Goal: Transaction & Acquisition: Purchase product/service

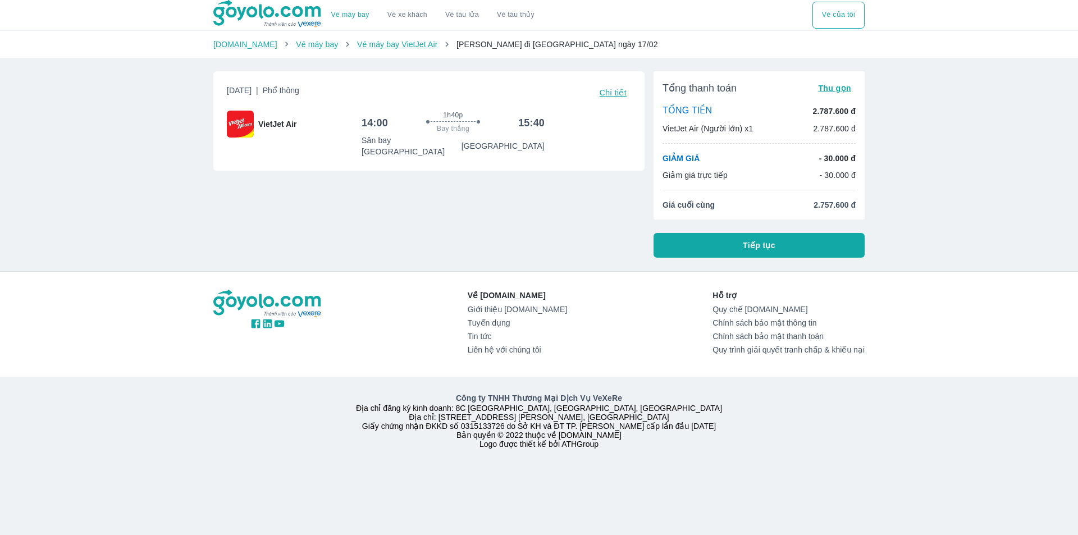
click at [718, 243] on button "Tiếp tục" at bounding box center [758, 245] width 211 height 25
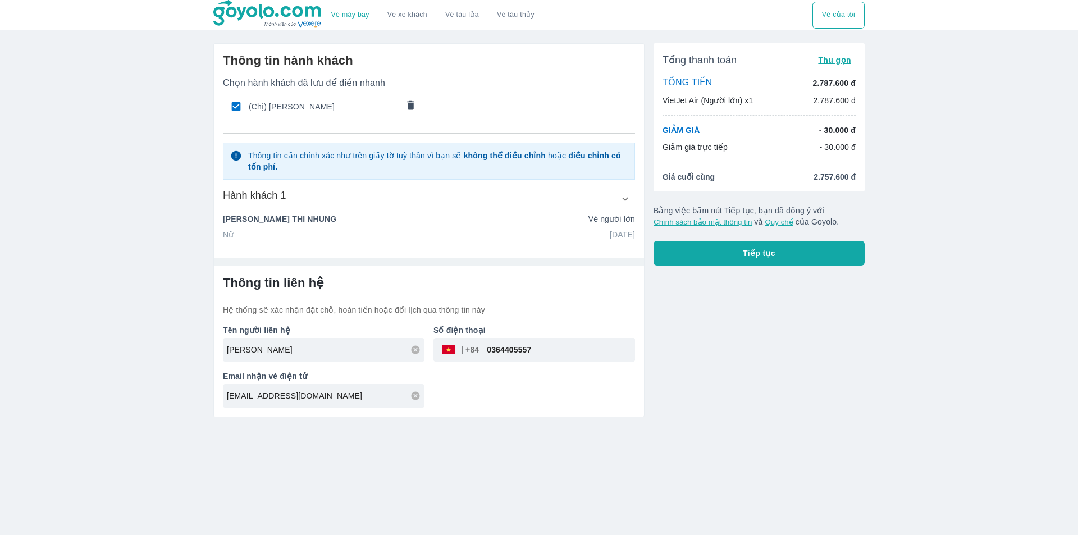
click at [407, 107] on icon "comments" at bounding box center [411, 105] width 12 height 12
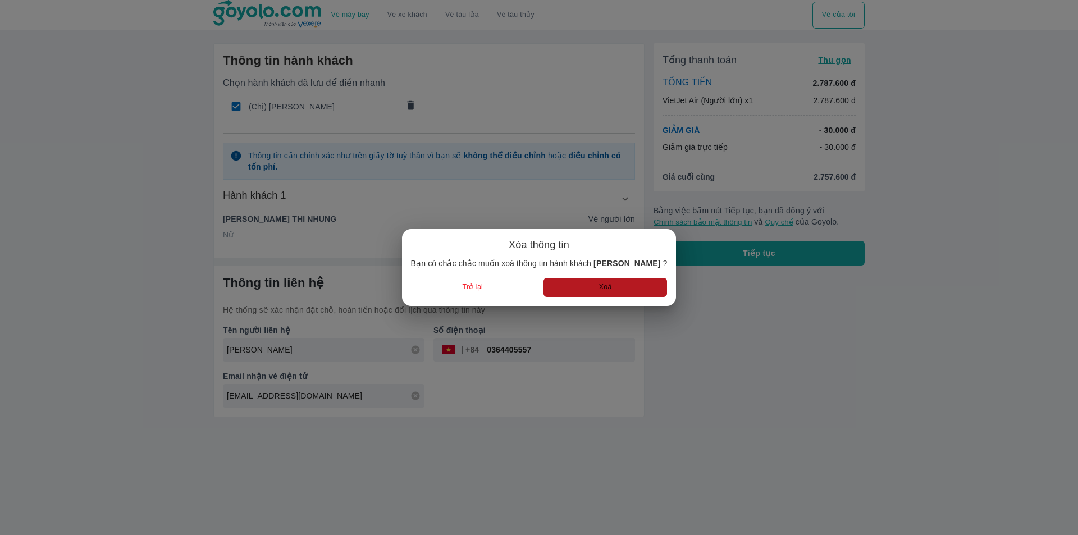
click at [634, 284] on button "Xoá" at bounding box center [604, 287] width 123 height 19
radio input "false"
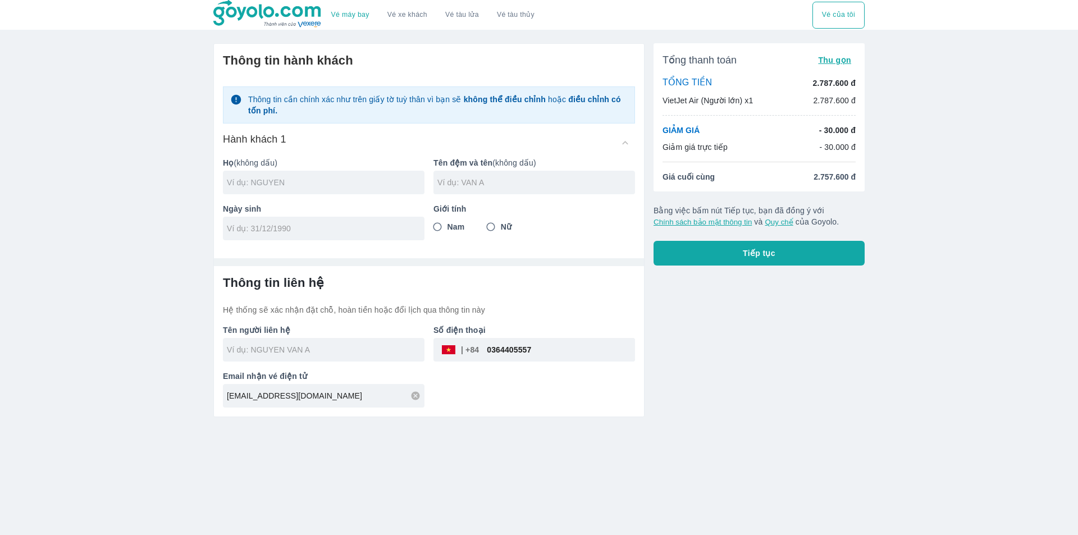
click at [287, 181] on input "text" at bounding box center [326, 182] width 198 height 11
type input "LUONG"
type input "THU HA"
click at [324, 226] on input "tel" at bounding box center [320, 228] width 186 height 11
type input "[DATE]"
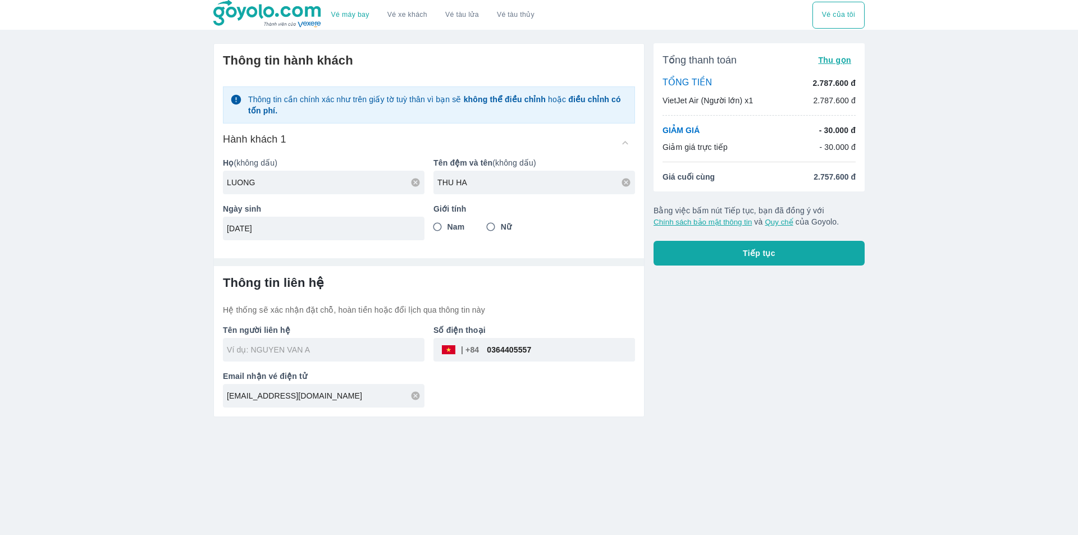
click at [506, 223] on span "Nữ" at bounding box center [506, 226] width 11 height 11
click at [501, 223] on input "Nữ" at bounding box center [491, 227] width 20 height 20
radio input "true"
click at [687, 382] on div "Tổng thanh toán Thu gọn TỔNG TIỀN 2.787.600 đ VietJet Air (Người lớn) x1 2.787.…" at bounding box center [754, 225] width 220 height 383
type input "LUONG THU HA"
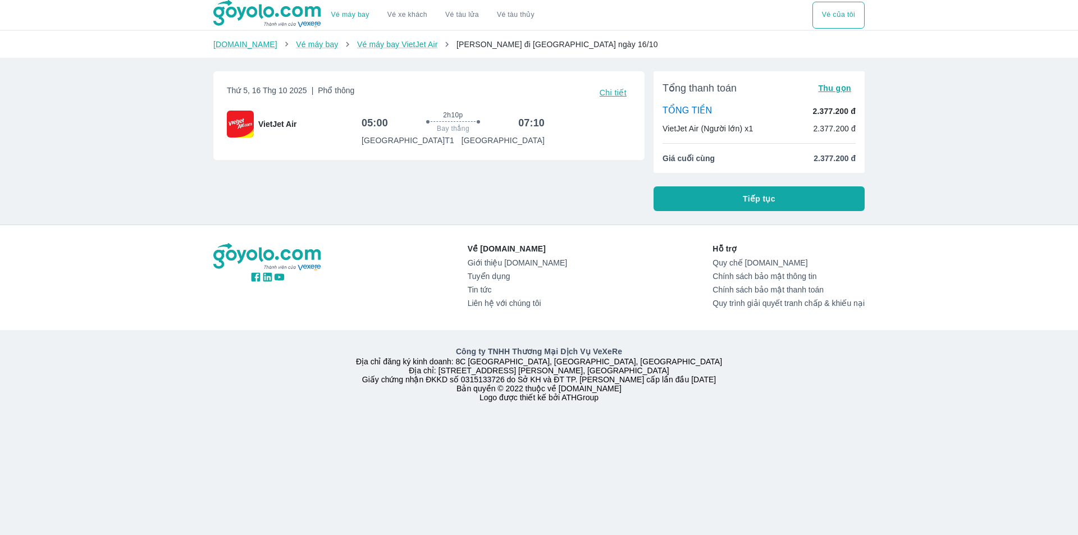
click at [752, 199] on span "Tiếp tục" at bounding box center [759, 198] width 33 height 11
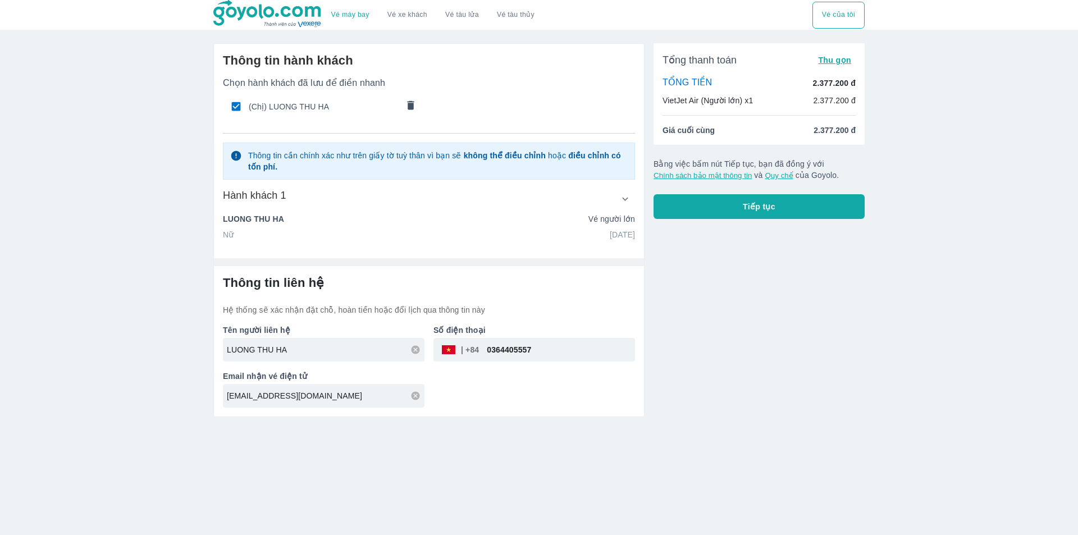
click at [529, 335] on p "Số điện thoại" at bounding box center [534, 329] width 202 height 11
click at [530, 347] on input "0364405557" at bounding box center [557, 349] width 156 height 27
paste input "931168885"
type input "0931168885"
drag, startPoint x: 763, startPoint y: 326, endPoint x: 740, endPoint y: 241, distance: 87.7
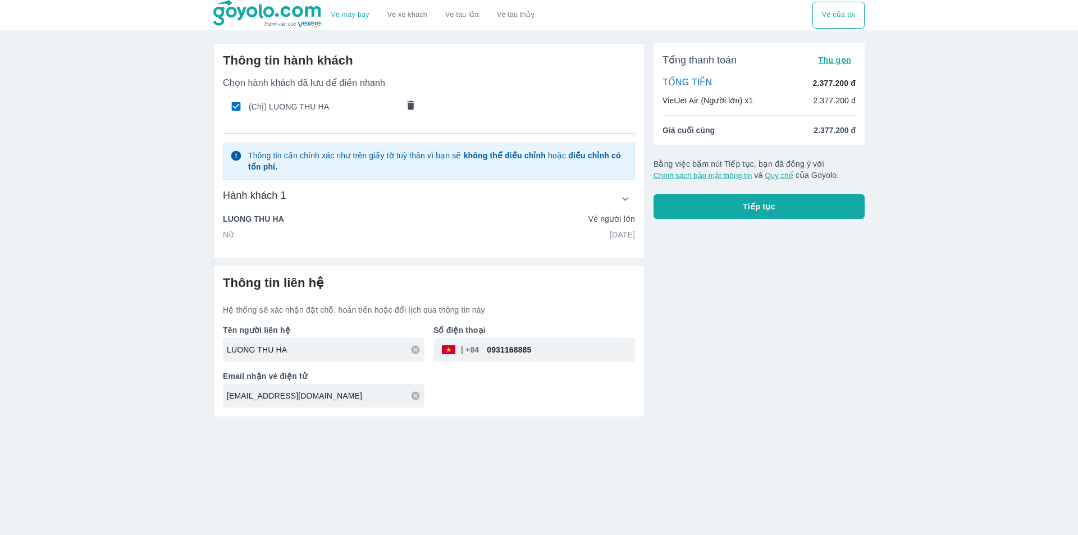
click at [763, 324] on div "Tổng thanh toán Thu gọn TỔNG TIỀN 2.377.200 đ VietJet Air (Người lớn) x1 2.377.…" at bounding box center [754, 225] width 220 height 383
click at [739, 214] on button "Tiếp tục" at bounding box center [758, 206] width 211 height 25
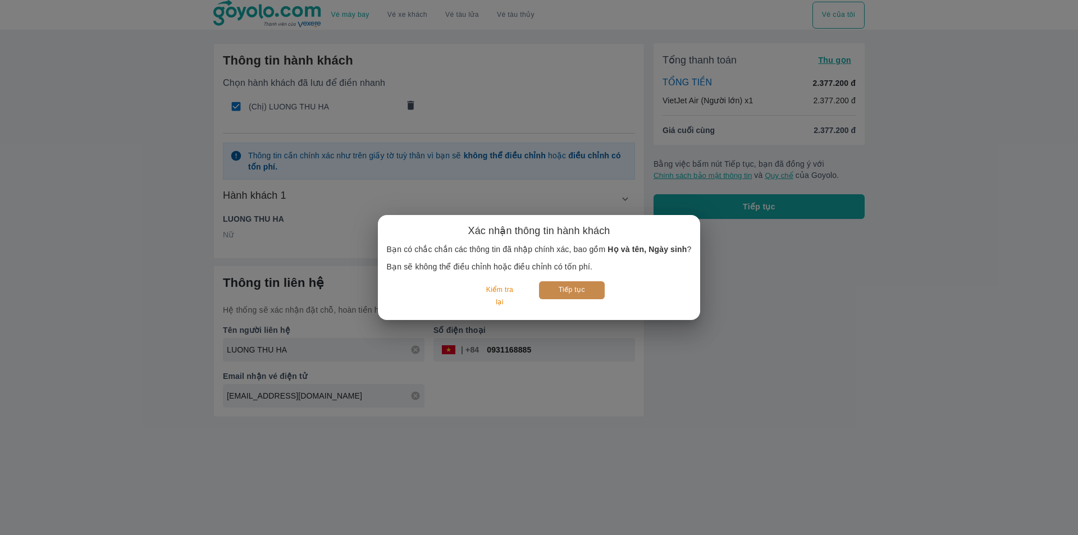
click at [573, 285] on button "Tiếp tục" at bounding box center [572, 289] width 66 height 17
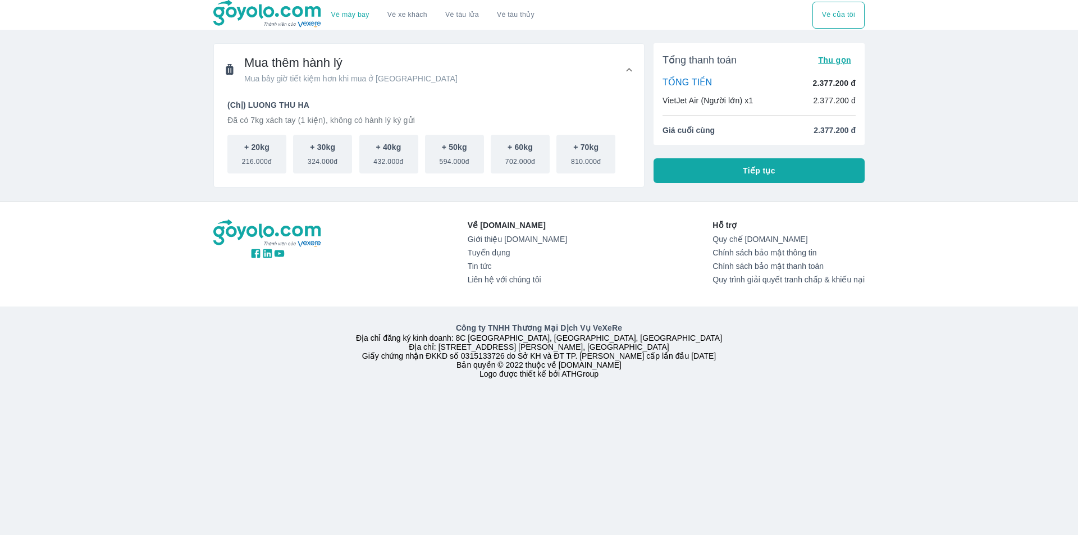
click at [734, 170] on button "Tiếp tục" at bounding box center [758, 170] width 211 height 25
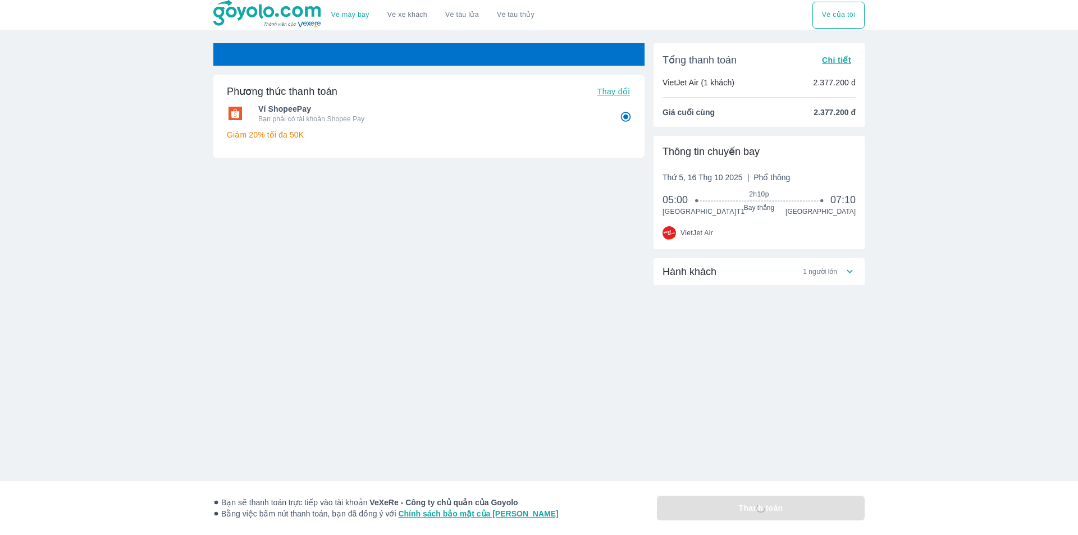
radio input "false"
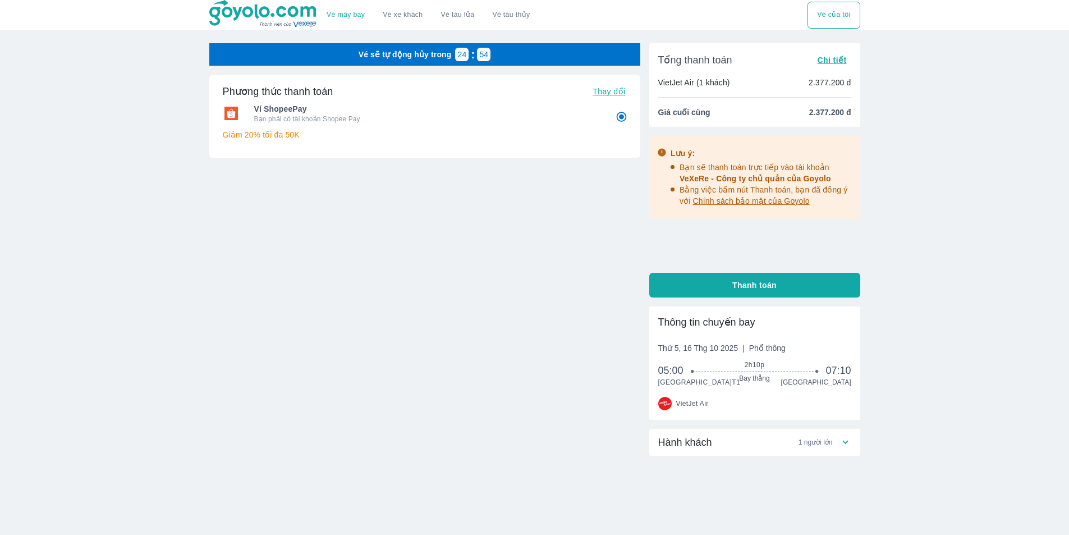
click at [721, 272] on div "Tổng thanh toán Chi tiết VietJet Air (1 khách) 2.377.200 đ Giá cuối cùng 2.377.…" at bounding box center [754, 170] width 211 height 254
click at [721, 279] on button "Thanh toán" at bounding box center [754, 285] width 211 height 25
radio input "false"
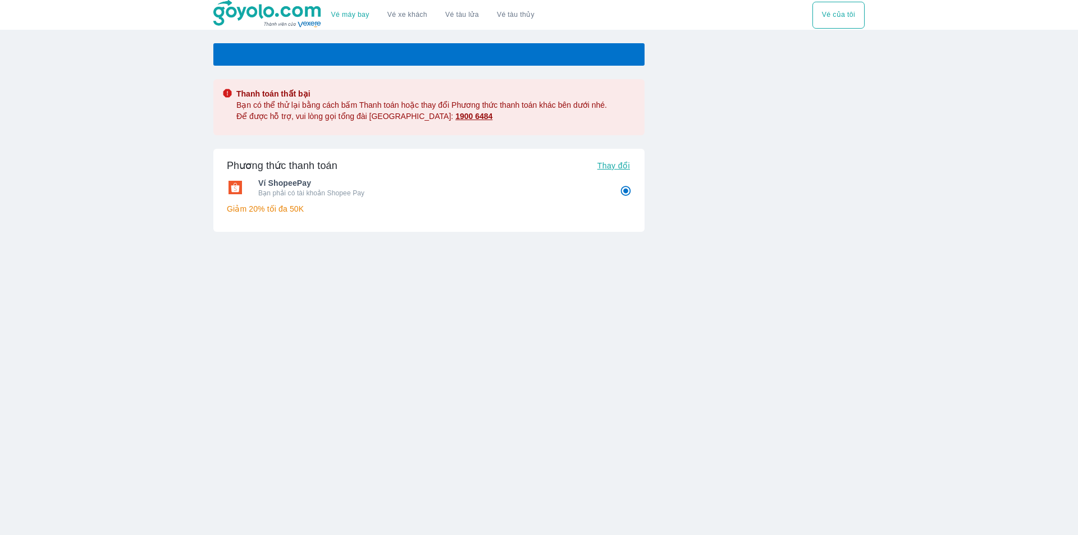
radio input "false"
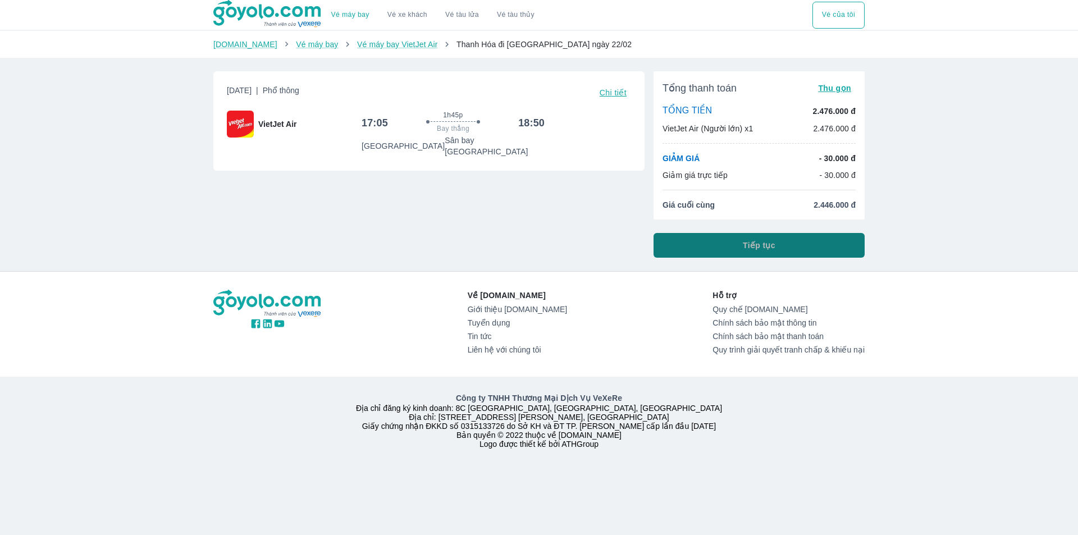
click at [753, 249] on span "Tiếp tục" at bounding box center [759, 245] width 33 height 11
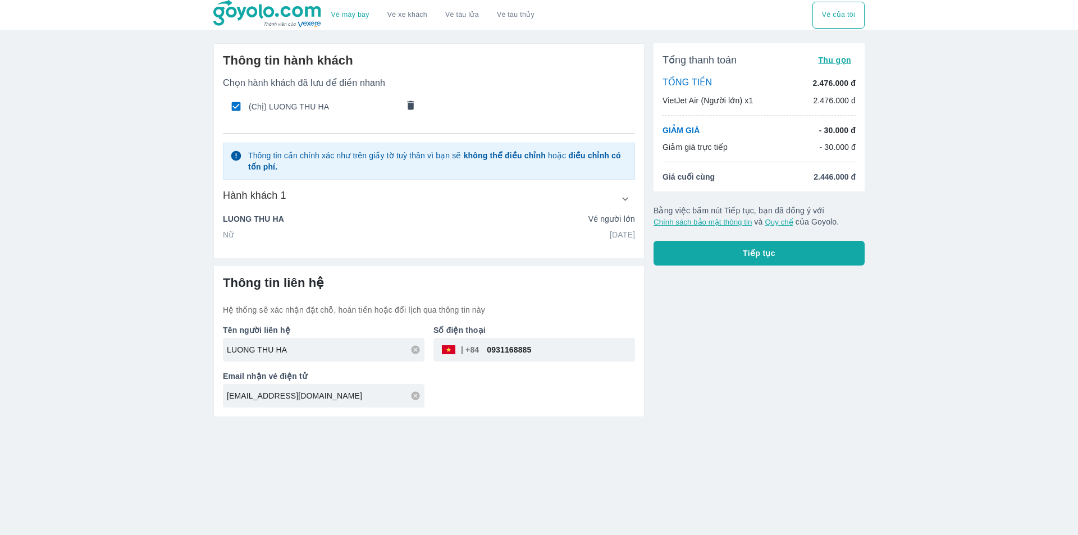
click at [748, 253] on span "Tiếp tục" at bounding box center [759, 253] width 33 height 11
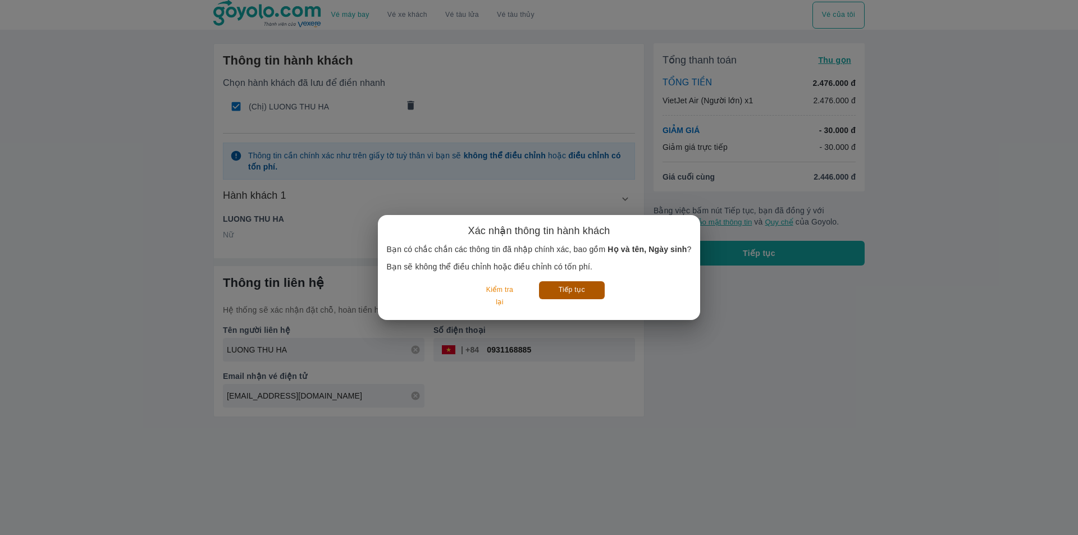
click at [586, 291] on button "Tiếp tục" at bounding box center [572, 289] width 66 height 17
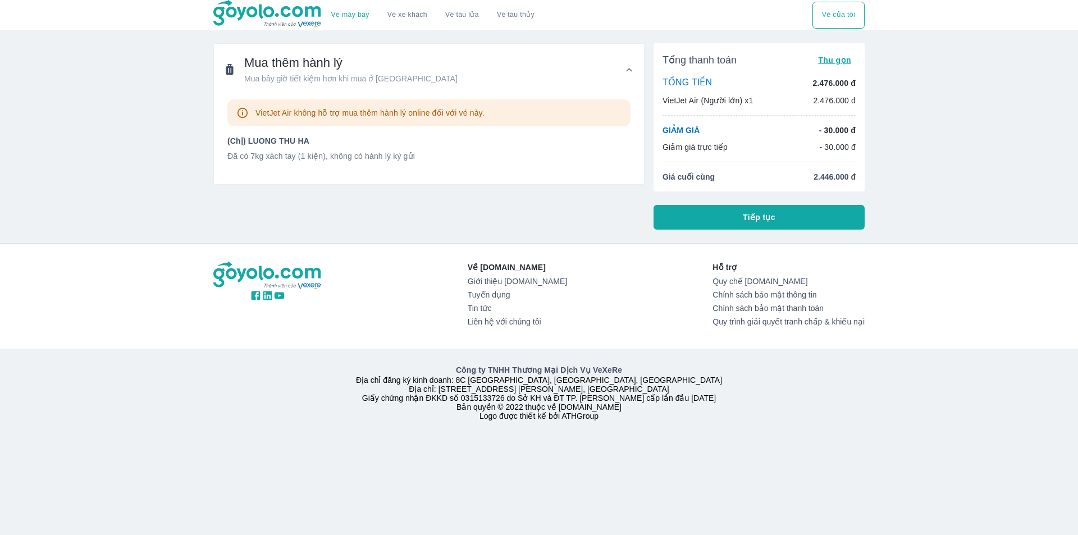
click at [735, 210] on button "Tiếp tục" at bounding box center [758, 217] width 211 height 25
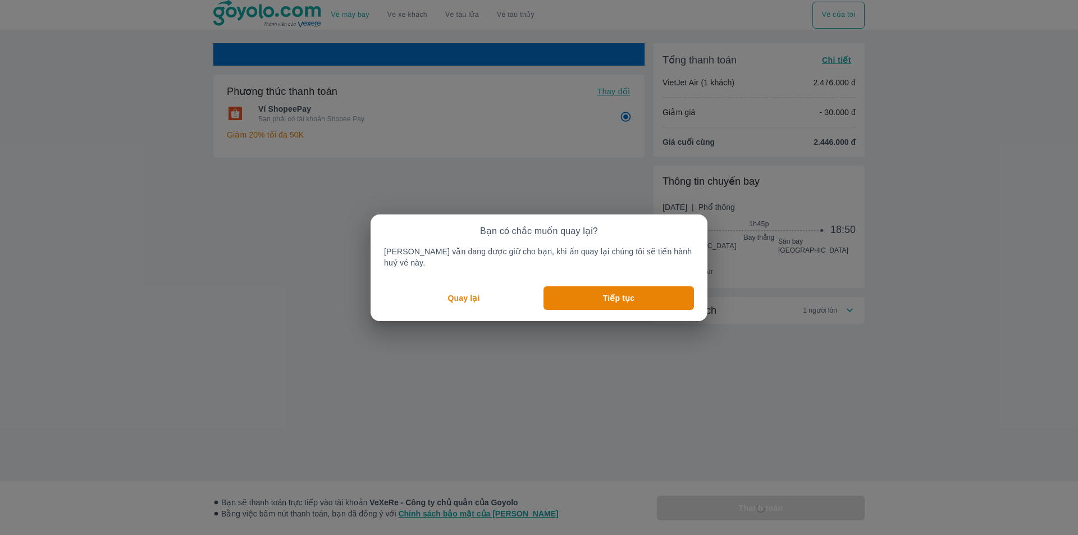
click at [480, 292] on p "Quay lại" at bounding box center [464, 297] width 32 height 11
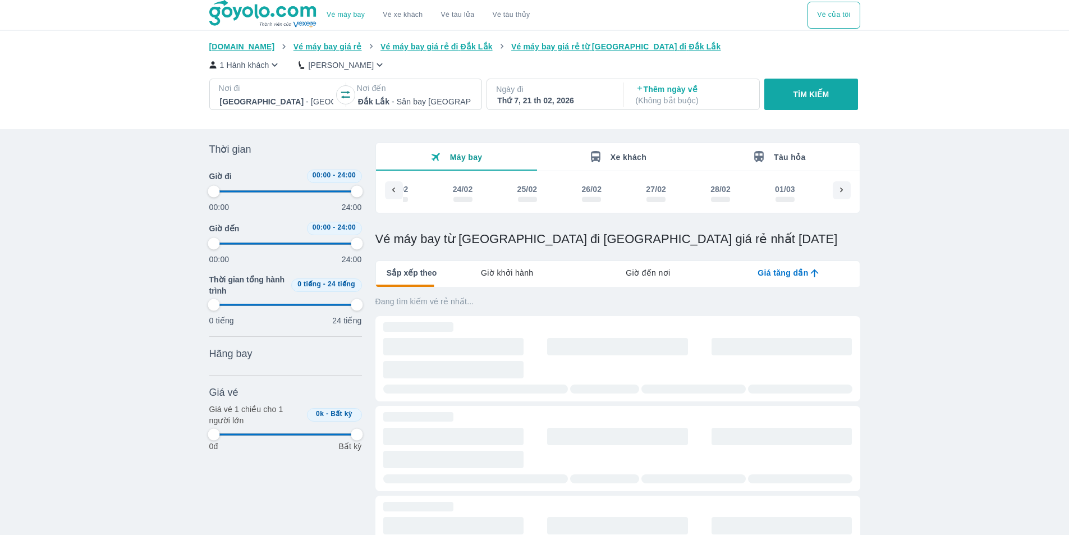
scroll to position [0, 8320]
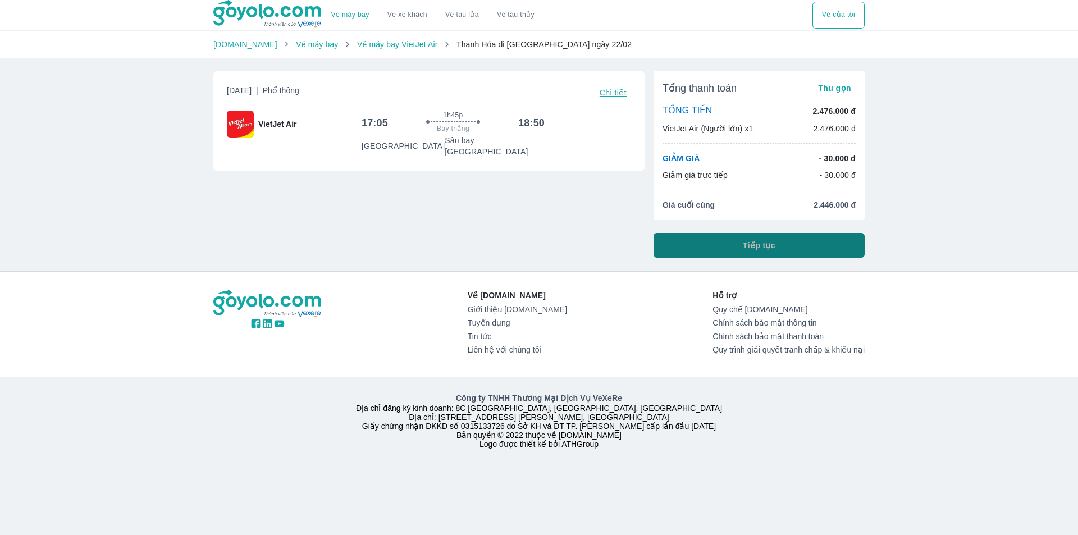
click at [706, 244] on button "Tiếp tục" at bounding box center [758, 245] width 211 height 25
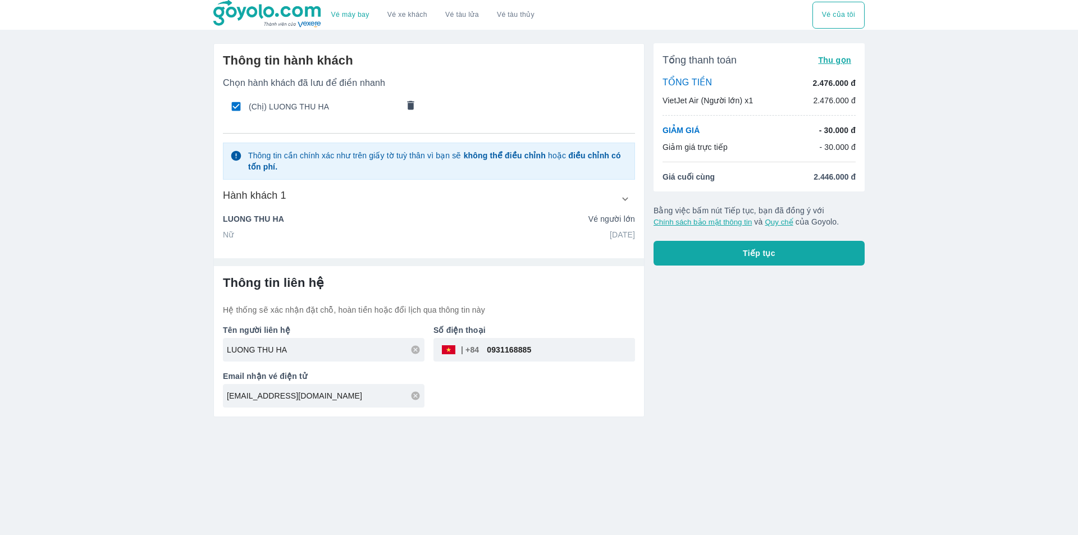
click at [404, 106] on button "comments" at bounding box center [411, 107] width 24 height 24
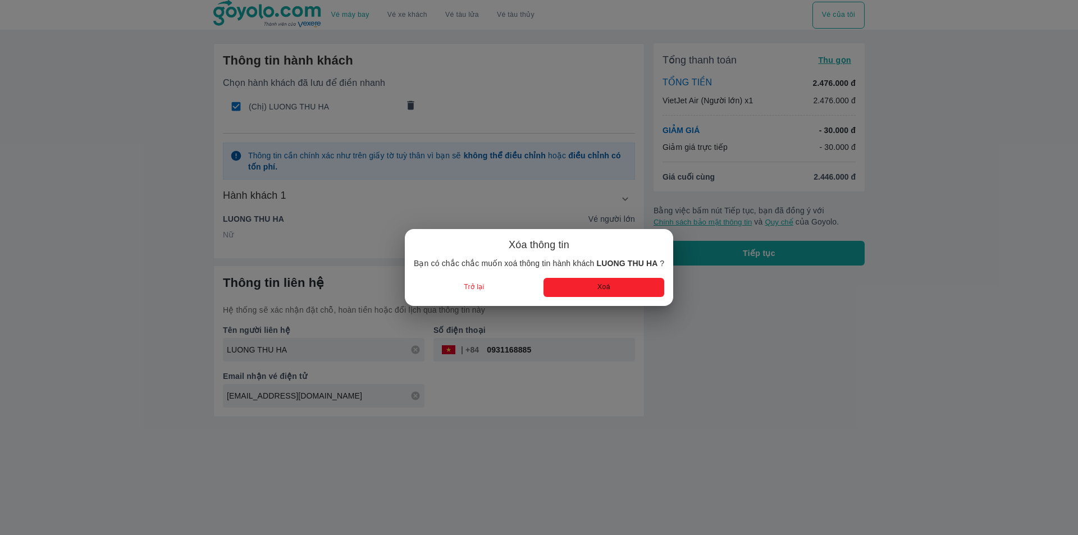
click at [582, 281] on button "Xoá" at bounding box center [603, 287] width 121 height 19
radio input "false"
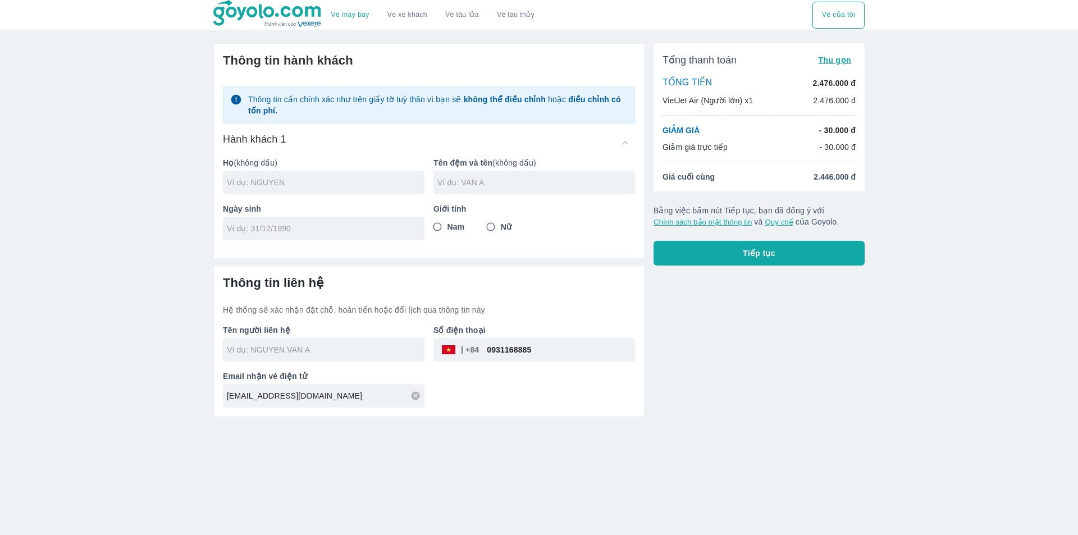
click at [289, 181] on input "text" at bounding box center [326, 182] width 198 height 11
type input "TRUONG"
type input "[PERSON_NAME]"
click at [298, 230] on input "tel" at bounding box center [320, 228] width 186 height 11
type input "[DATE]"
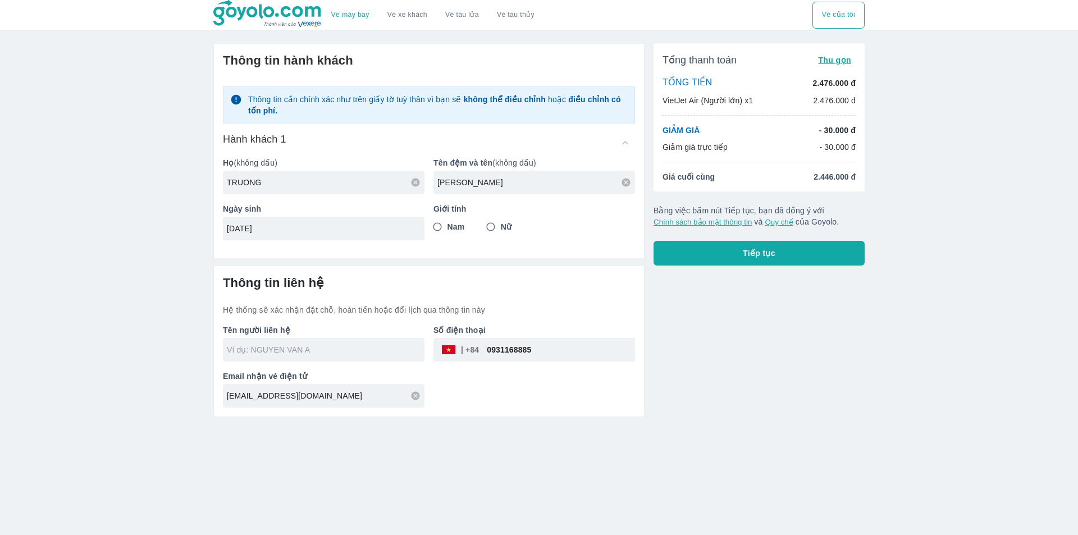
click at [496, 224] on input "Nữ" at bounding box center [491, 227] width 20 height 20
radio input "true"
click at [325, 355] on input "text" at bounding box center [326, 349] width 198 height 11
type input "TRUONG [PERSON_NAME]"
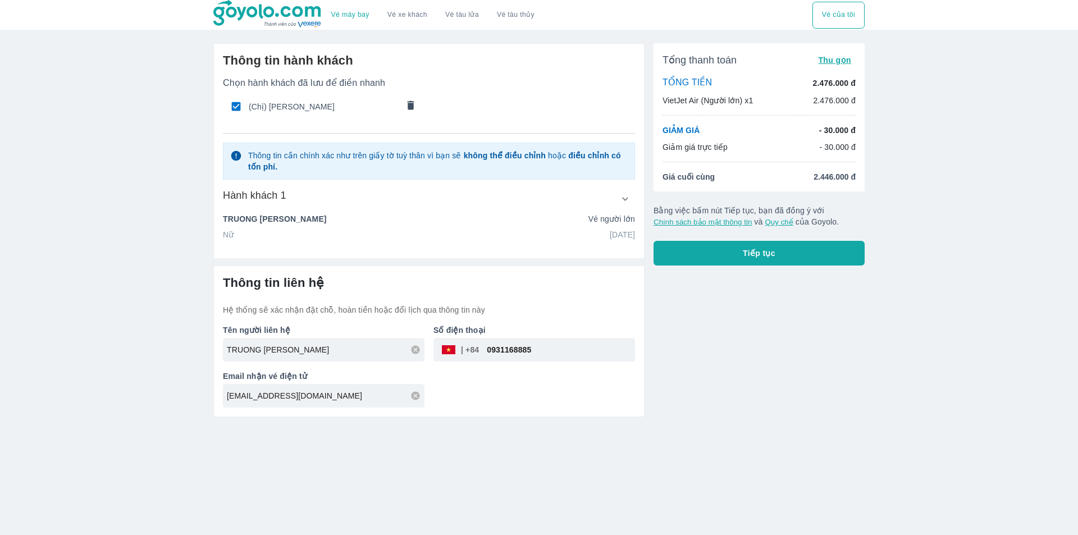
click at [504, 352] on input "0931168885" at bounding box center [557, 349] width 156 height 27
paste input "82169191"
type input "0982169191"
click at [692, 328] on div "Tổng thanh toán Thu gọn TỔNG TIỀN 2.476.000 đ VietJet Air (Người lớn) x1 2.476.…" at bounding box center [754, 225] width 220 height 383
click at [720, 259] on button "Tiếp tục" at bounding box center [758, 253] width 211 height 25
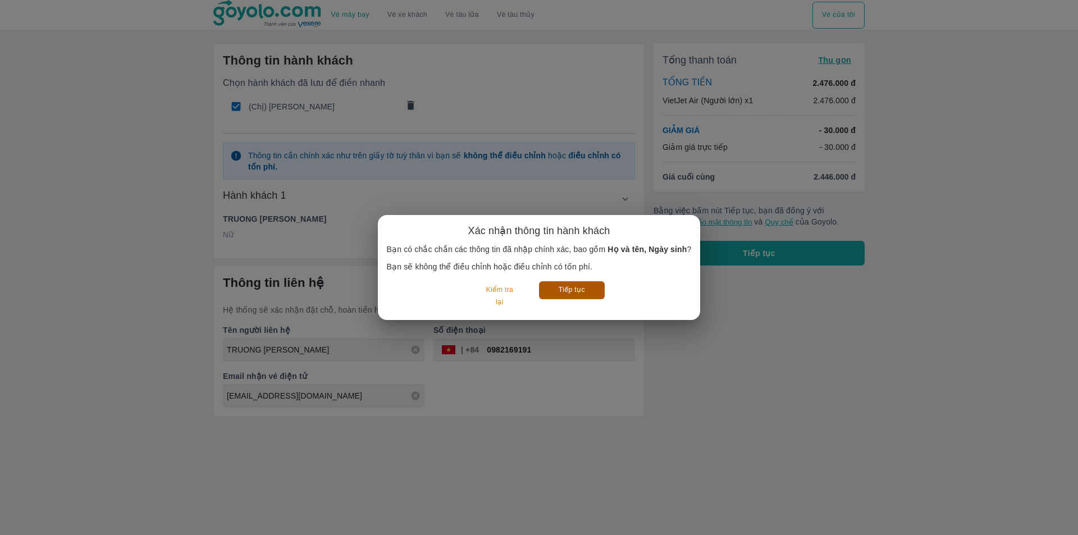
click at [583, 287] on button "Tiếp tục" at bounding box center [572, 289] width 66 height 17
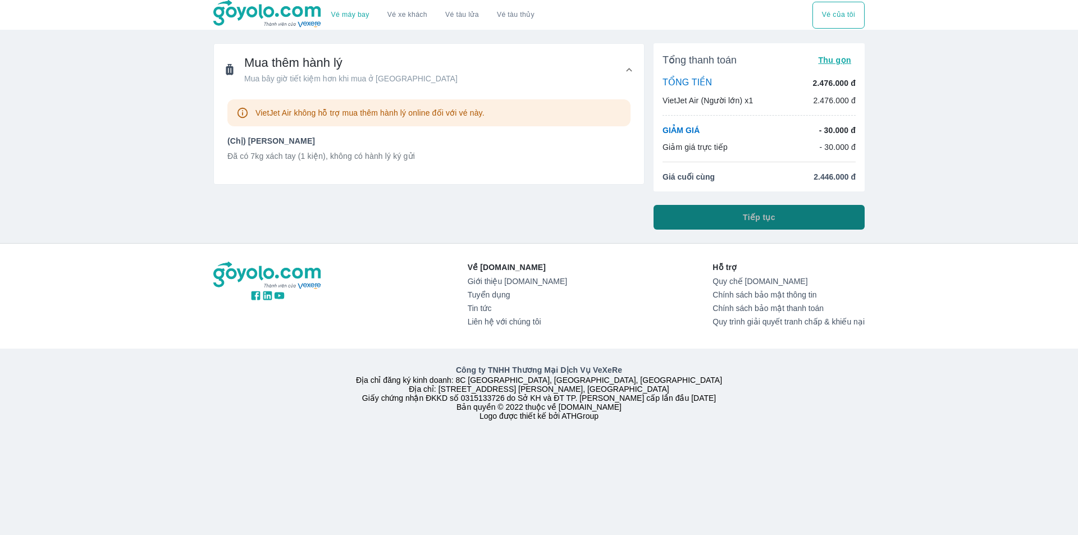
click at [754, 225] on button "Tiếp tục" at bounding box center [758, 217] width 211 height 25
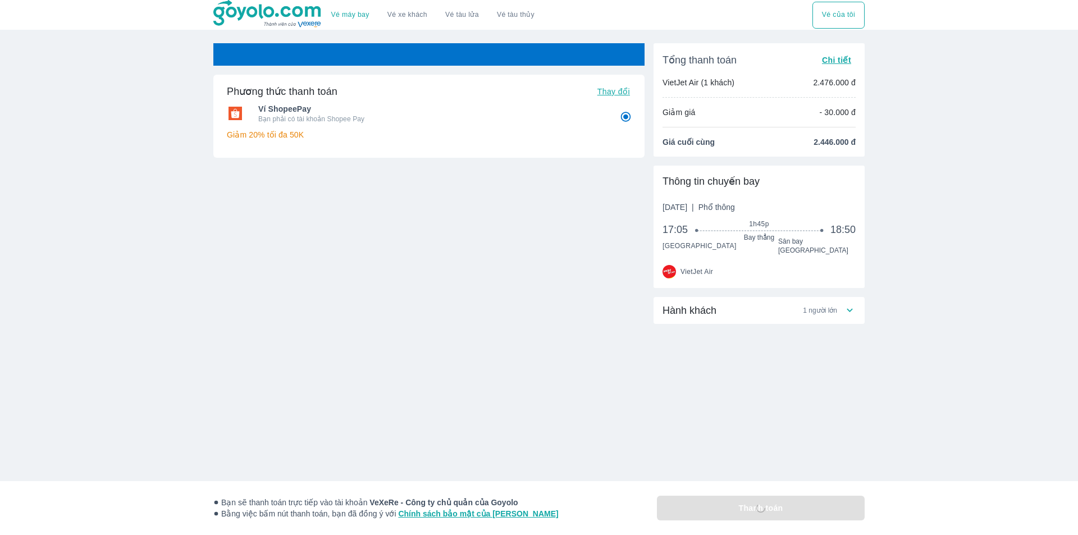
radio input "false"
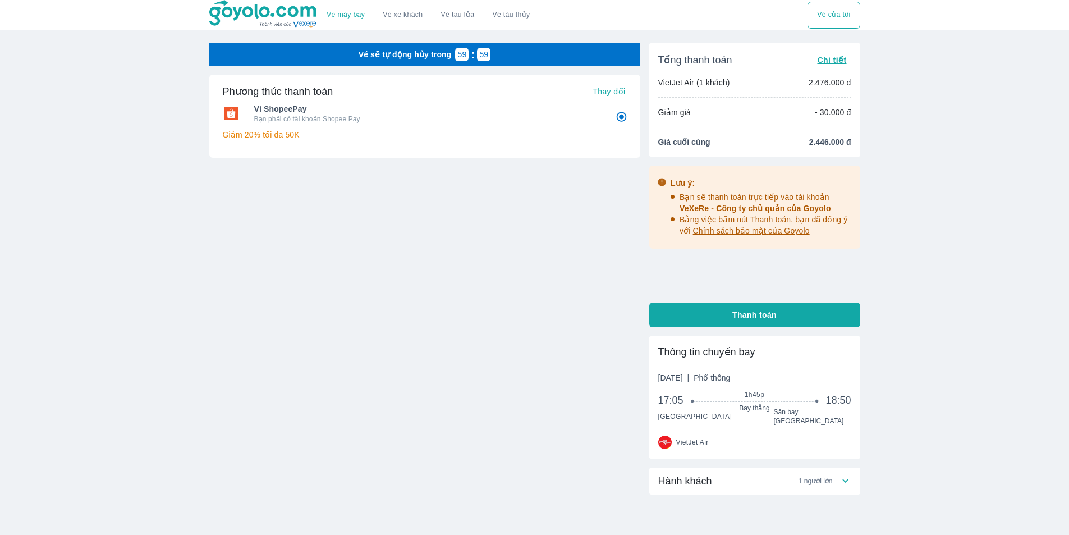
click at [708, 475] on span "Hành khách" at bounding box center [685, 480] width 54 height 13
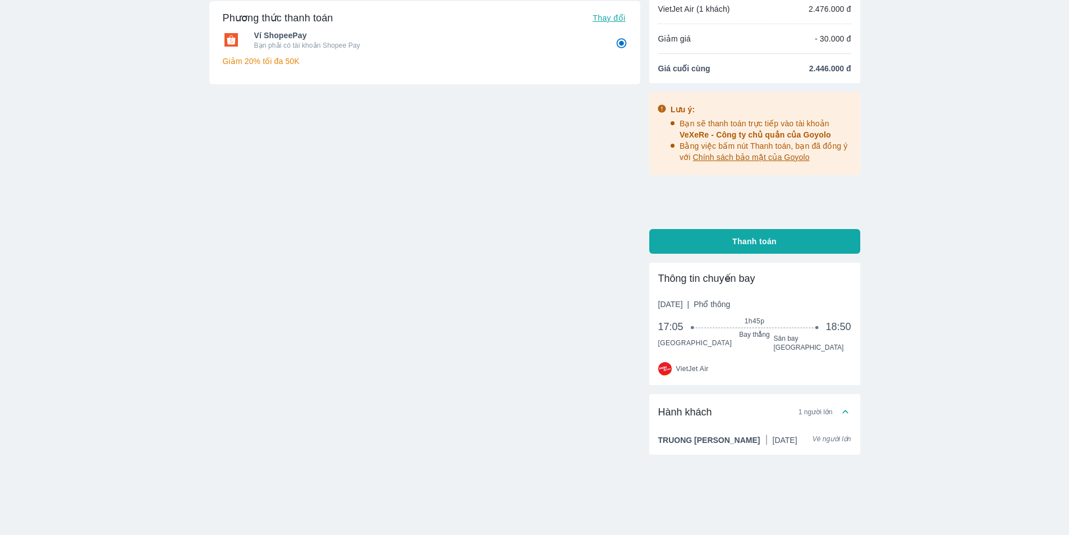
scroll to position [75, 0]
click at [731, 235] on button "Thanh toán" at bounding box center [754, 240] width 211 height 25
radio input "false"
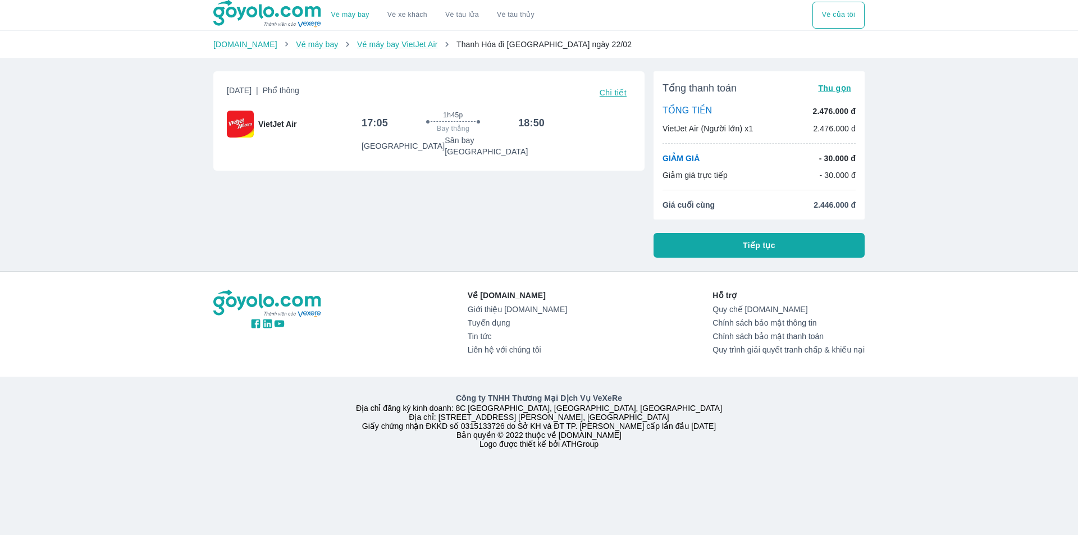
click at [765, 241] on span "Tiếp tục" at bounding box center [759, 245] width 33 height 11
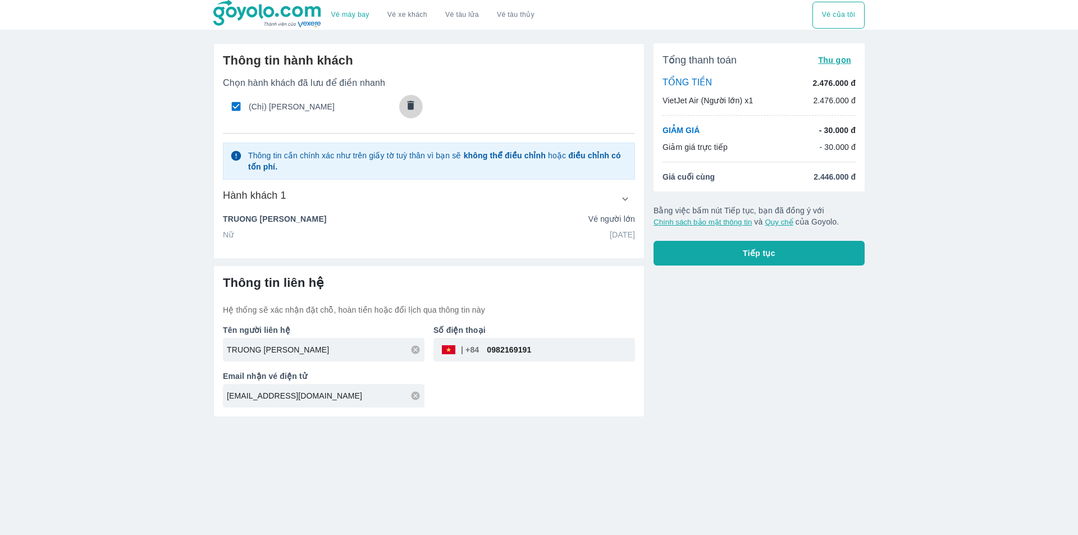
click at [415, 104] on icon "comments" at bounding box center [411, 105] width 12 height 12
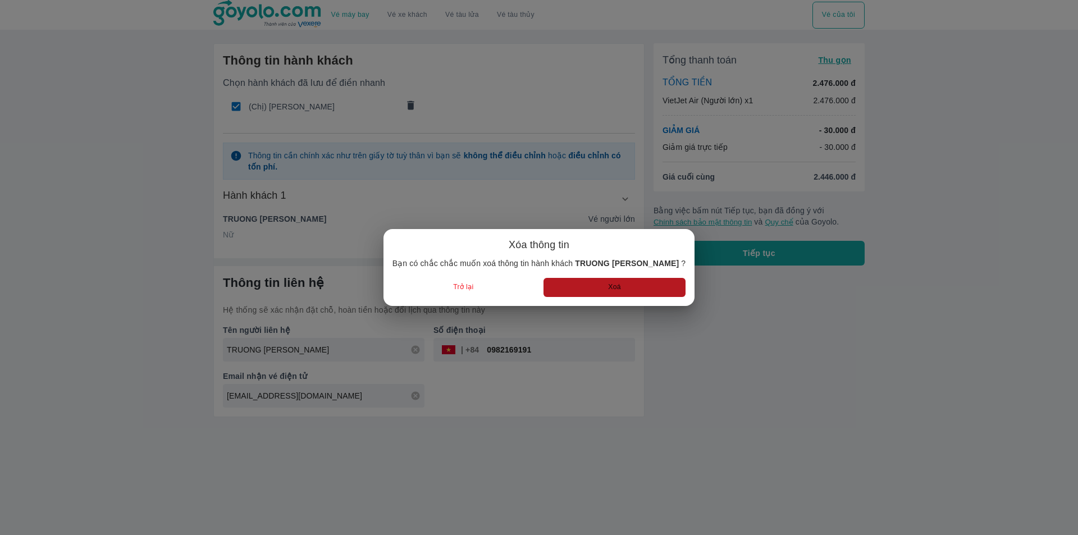
click at [642, 292] on button "Xoá" at bounding box center [614, 287] width 142 height 19
radio input "false"
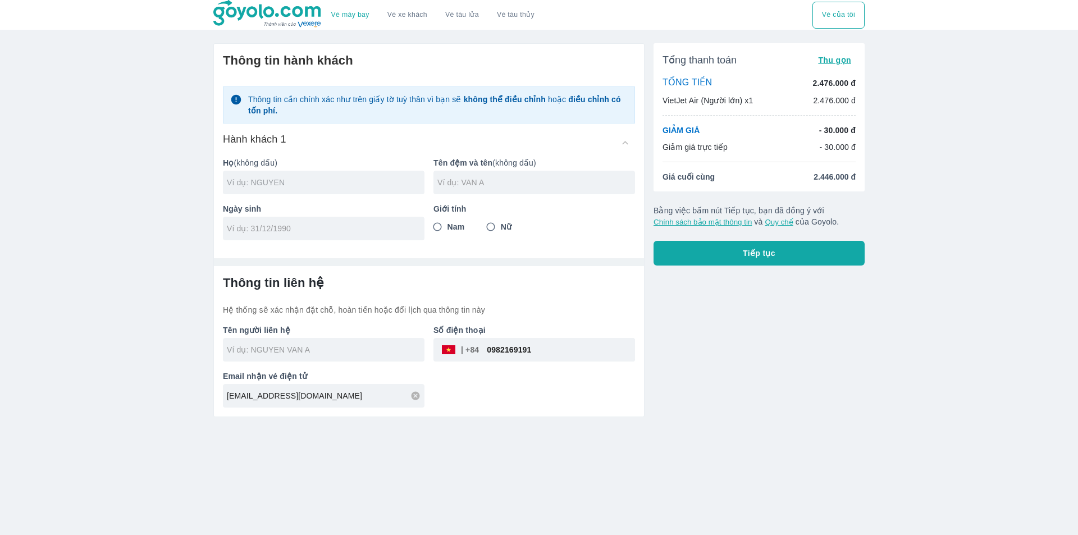
click at [280, 180] on input "text" at bounding box center [326, 182] width 198 height 11
type input "DO"
type input "DUC TINH"
click at [267, 227] on input "tel" at bounding box center [320, 228] width 186 height 11
type input "16/02/1988"
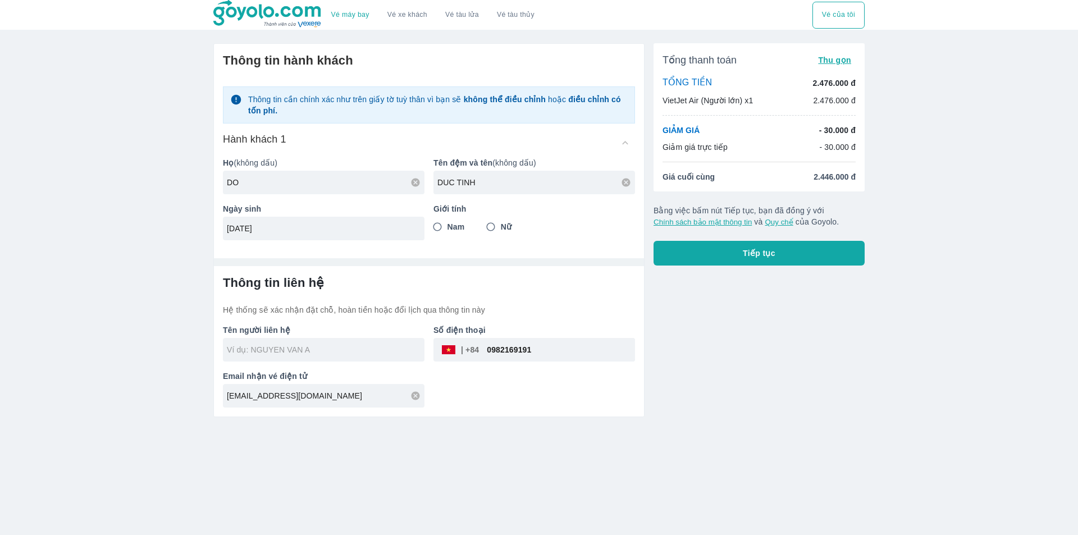
click at [456, 228] on span "Nam" at bounding box center [455, 226] width 17 height 11
click at [447, 228] on input "Nam" at bounding box center [437, 227] width 20 height 20
radio input "true"
click at [588, 311] on p "Hệ thống sẽ xác nhận đặt chỗ, hoàn tiền hoặc đổi lịch qua thông tin này" at bounding box center [429, 309] width 412 height 11
type input "DO DUC TINH"
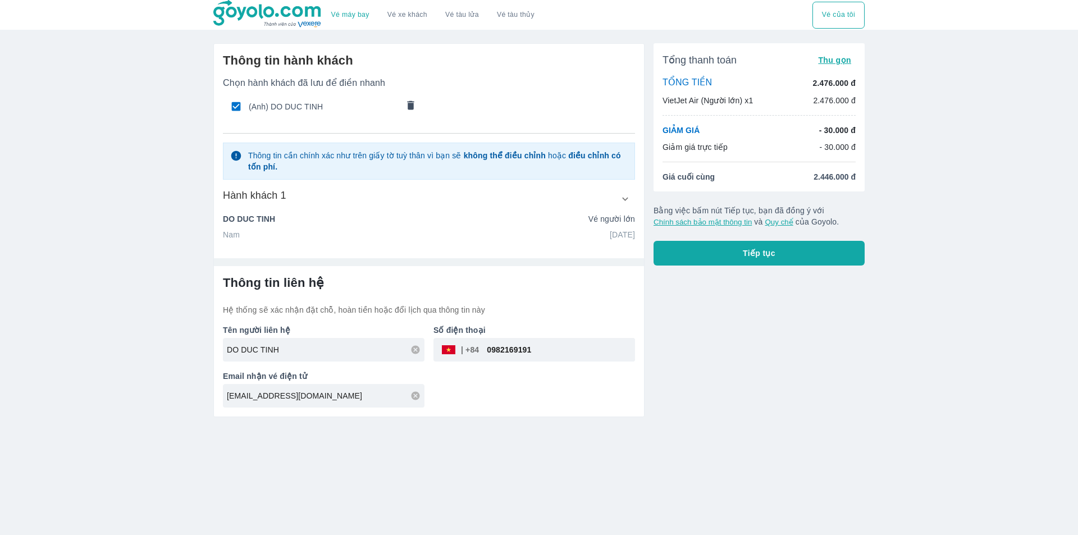
click at [728, 259] on button "Tiếp tục" at bounding box center [758, 253] width 211 height 25
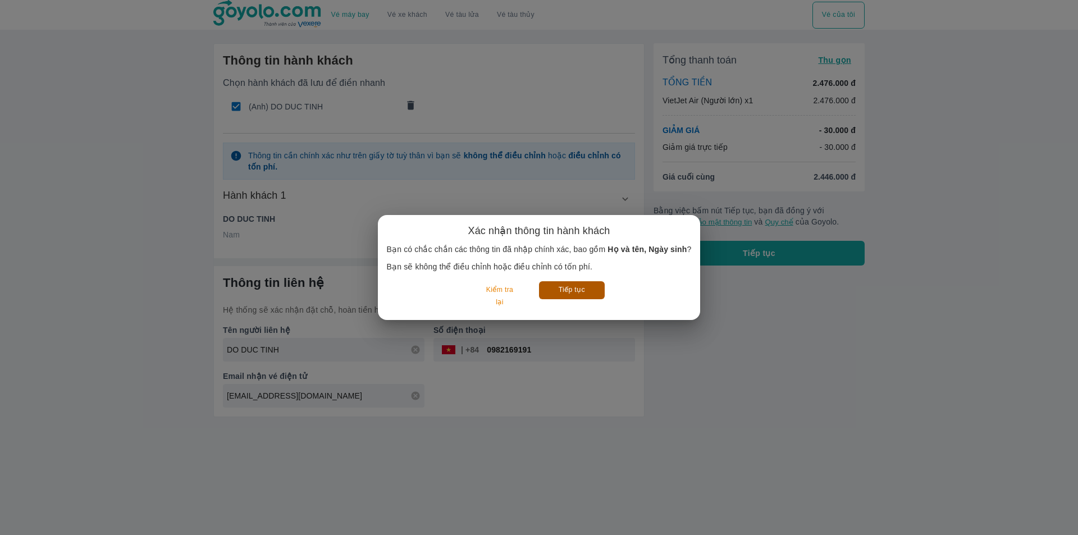
click at [582, 285] on button "Tiếp tục" at bounding box center [572, 289] width 66 height 17
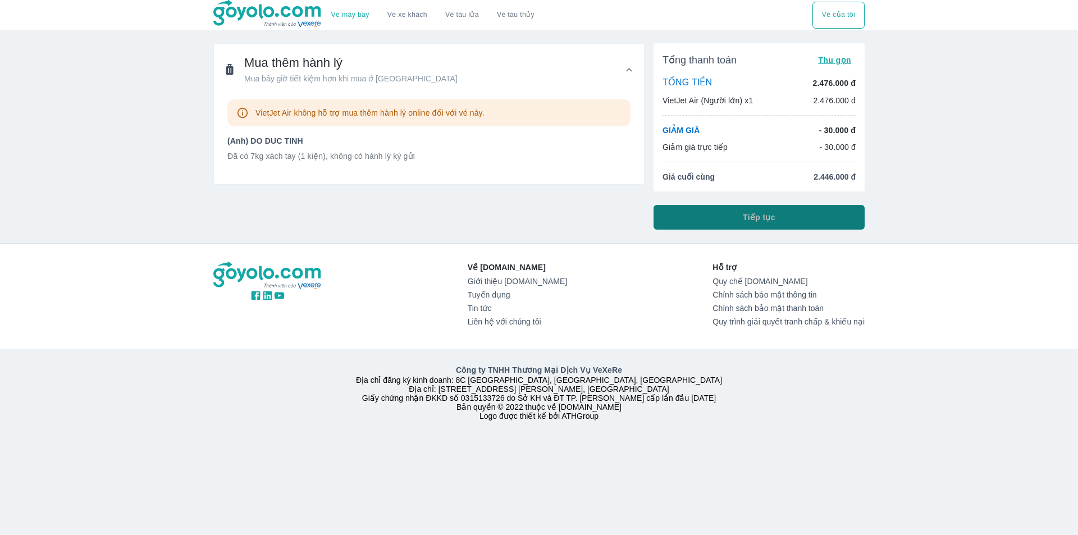
click at [715, 223] on button "Tiếp tục" at bounding box center [758, 217] width 211 height 25
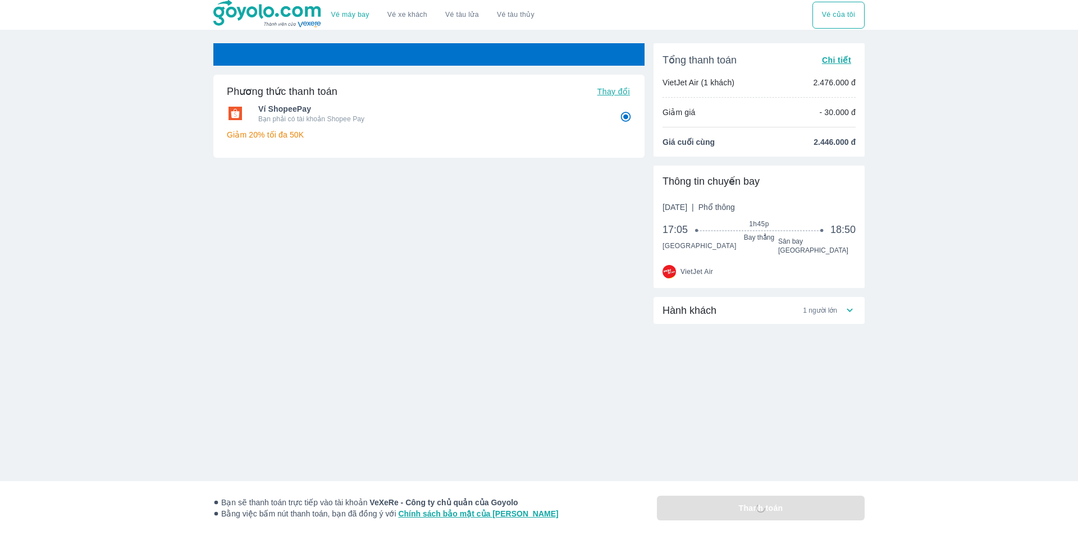
radio input "false"
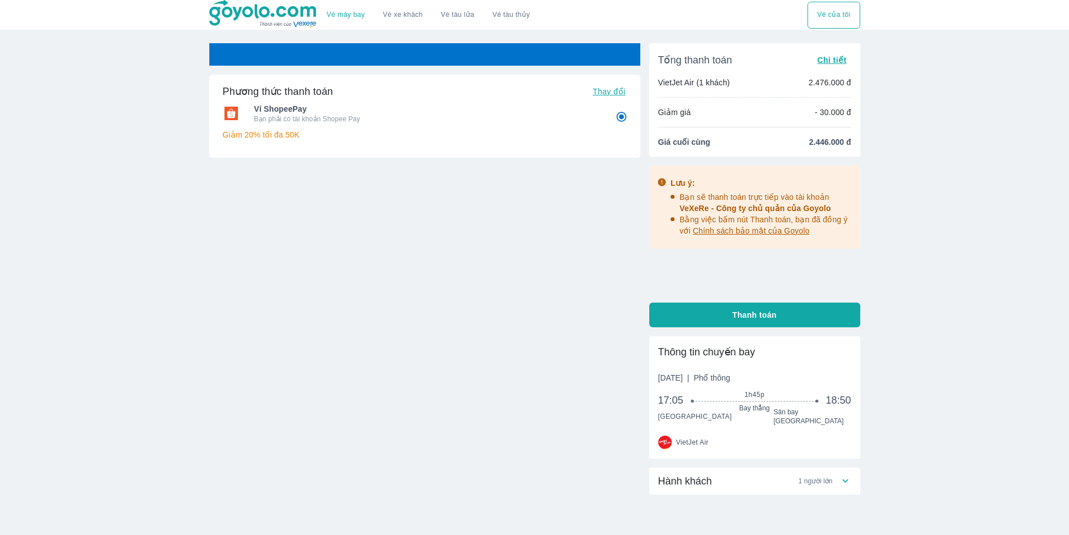
click at [706, 306] on button "Thanh toán" at bounding box center [754, 315] width 211 height 25
radio input "false"
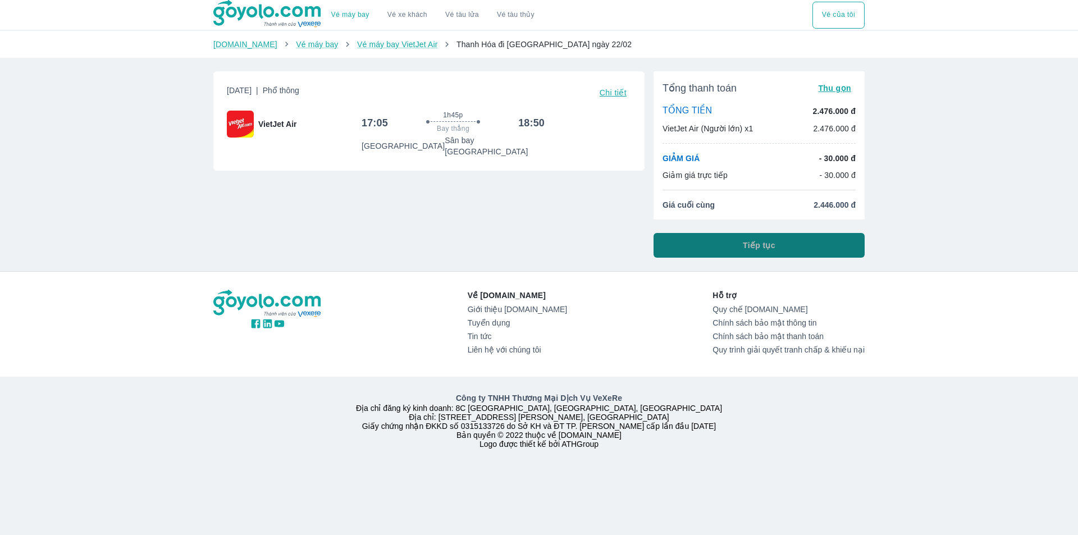
click at [673, 243] on button "Tiếp tục" at bounding box center [758, 245] width 211 height 25
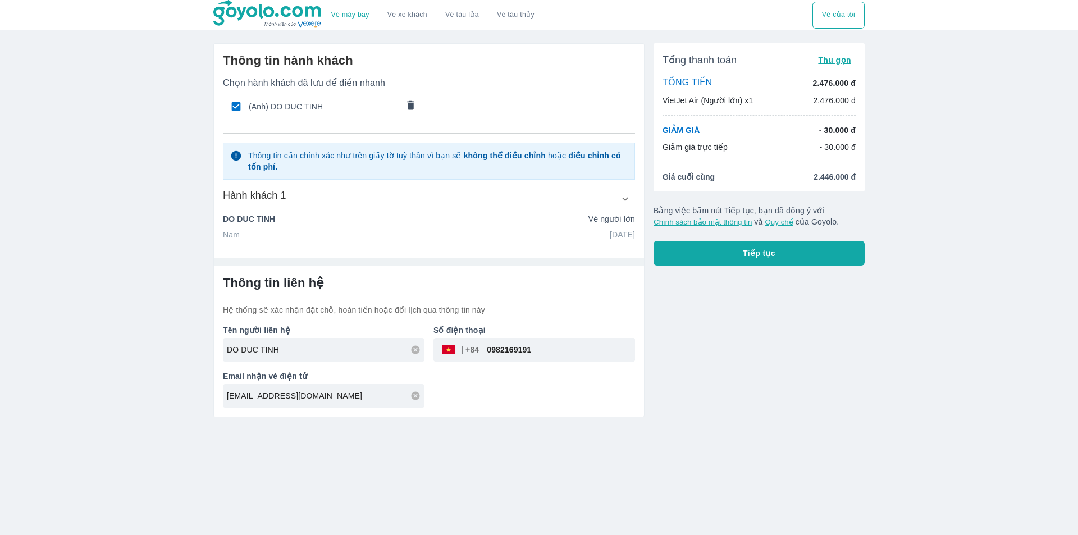
click at [410, 106] on icon "comments" at bounding box center [411, 104] width 7 height 9
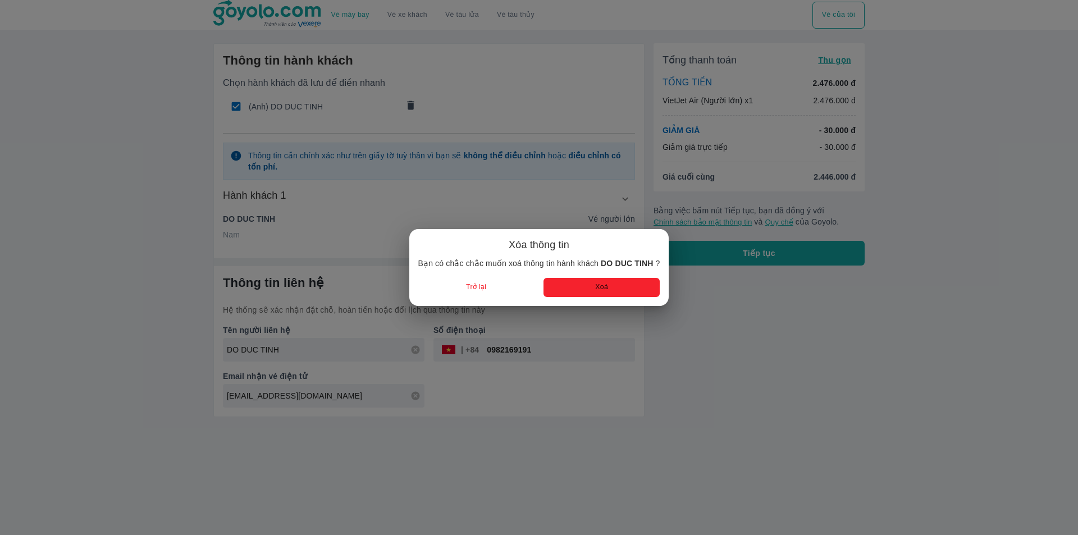
click at [575, 284] on button "Xoá" at bounding box center [601, 287] width 116 height 19
radio input "false"
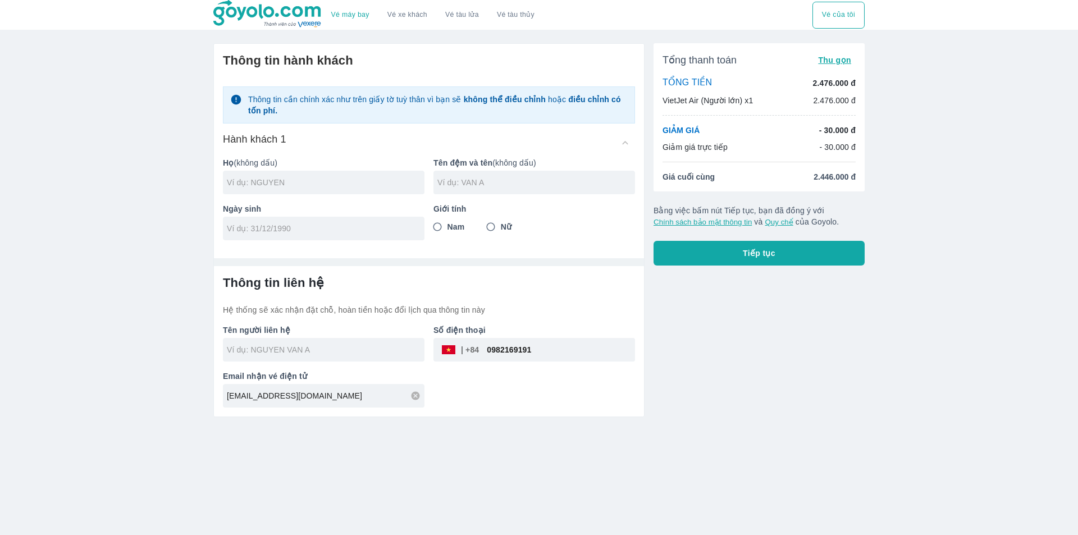
click at [330, 191] on div at bounding box center [324, 183] width 202 height 24
type input "DO"
type input "TRONG DUC ANH"
click at [312, 229] on input "tel" at bounding box center [320, 228] width 186 height 11
type input "05/10/2005"
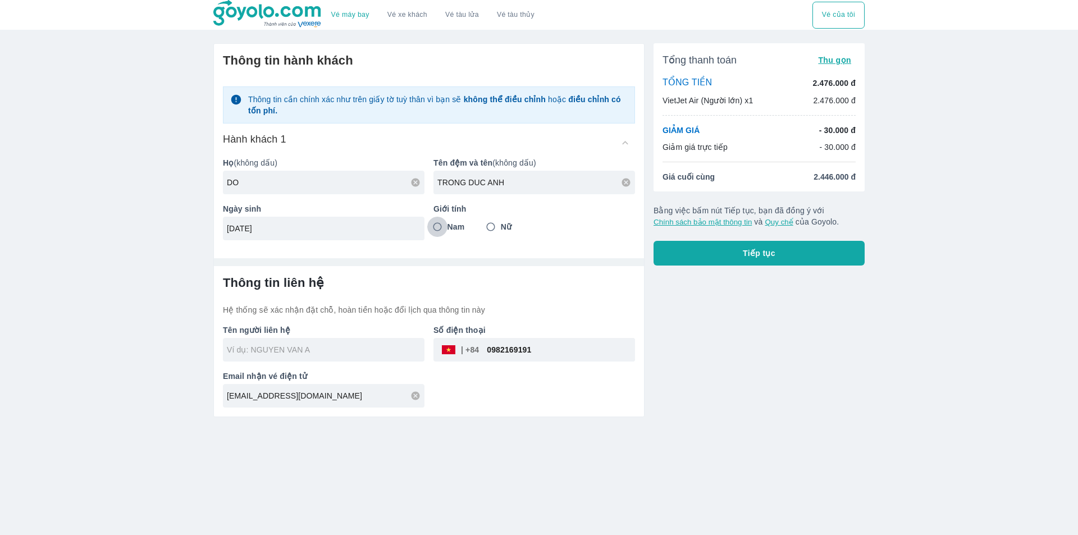
click at [443, 232] on input "Nam" at bounding box center [437, 227] width 20 height 20
radio input "true"
click at [602, 285] on h6 "Thông tin liên hệ" at bounding box center [429, 283] width 412 height 16
type input "DO TRONG DUC ANH"
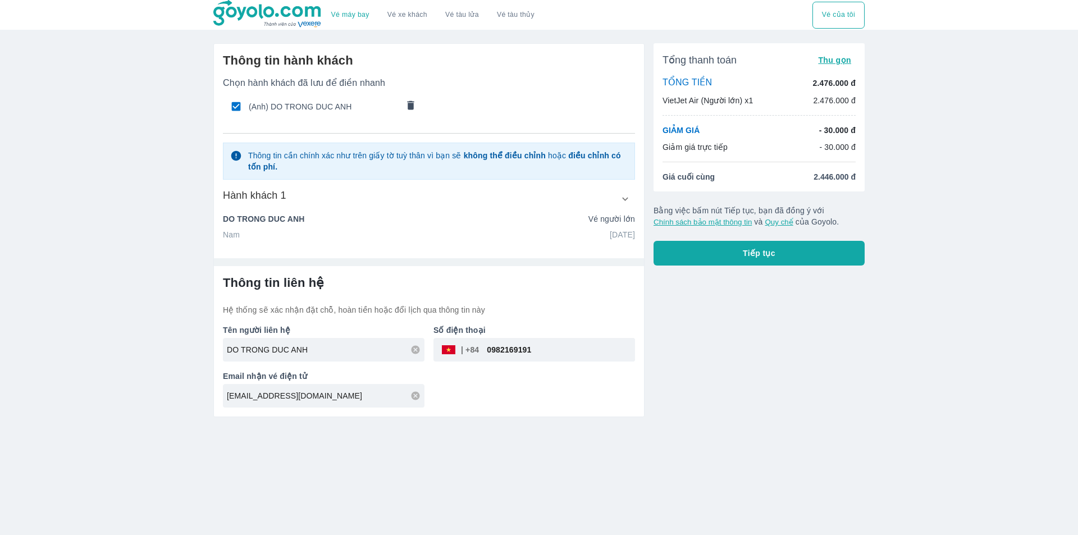
click at [712, 254] on button "Tiếp tục" at bounding box center [758, 253] width 211 height 25
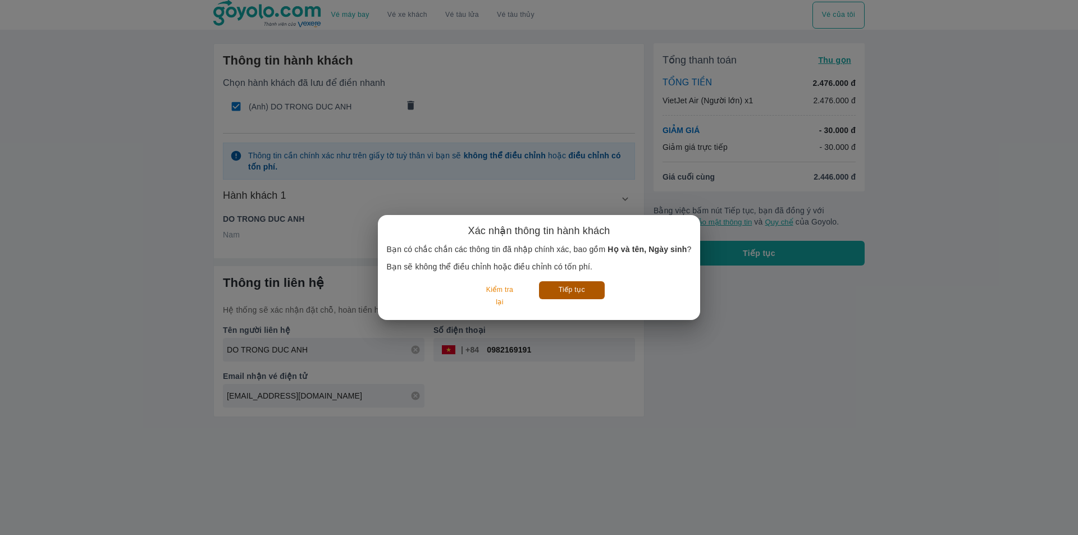
click at [557, 291] on button "Tiếp tục" at bounding box center [572, 289] width 66 height 17
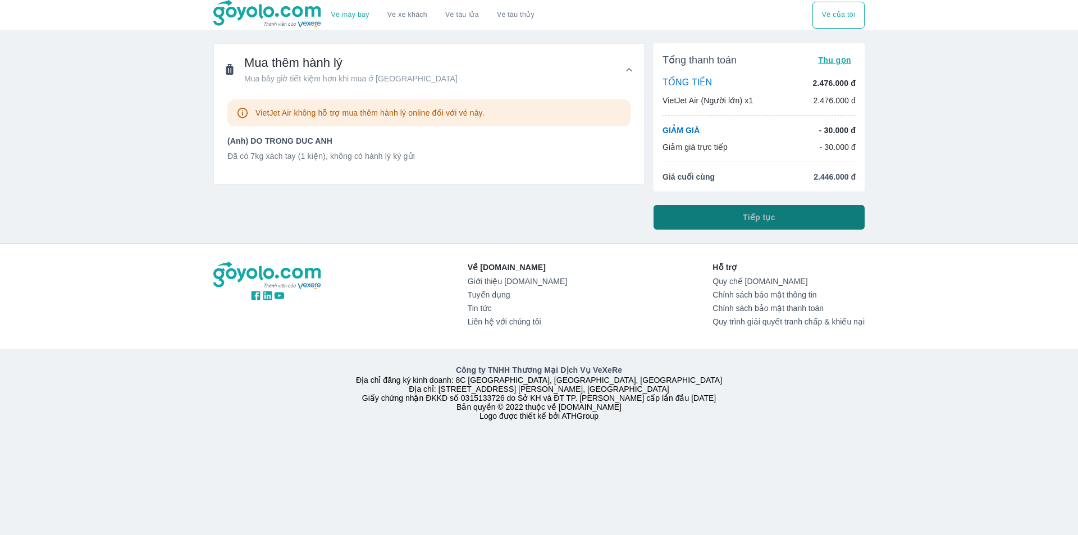
click at [745, 220] on span "Tiếp tục" at bounding box center [759, 217] width 33 height 11
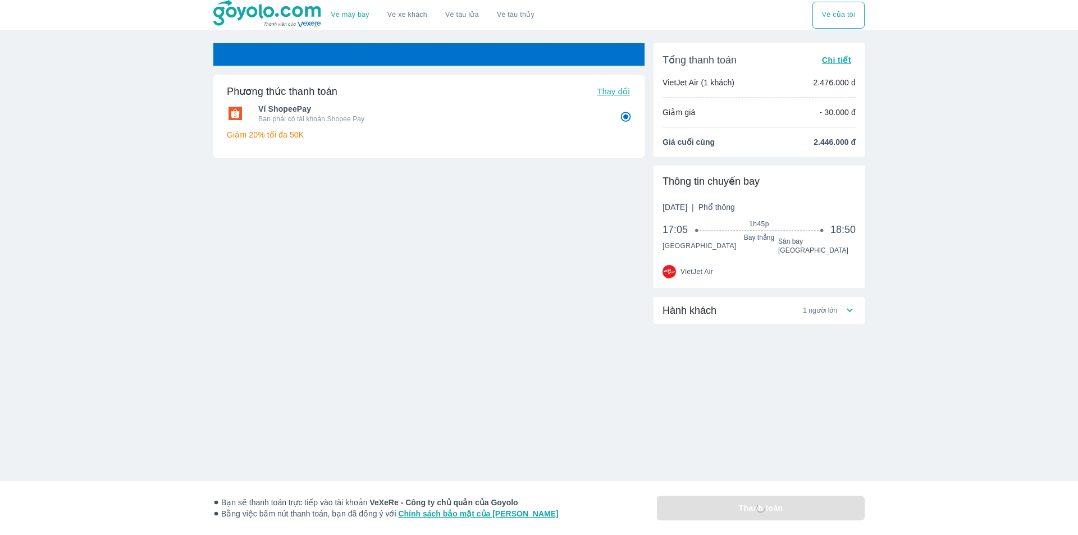
radio input "false"
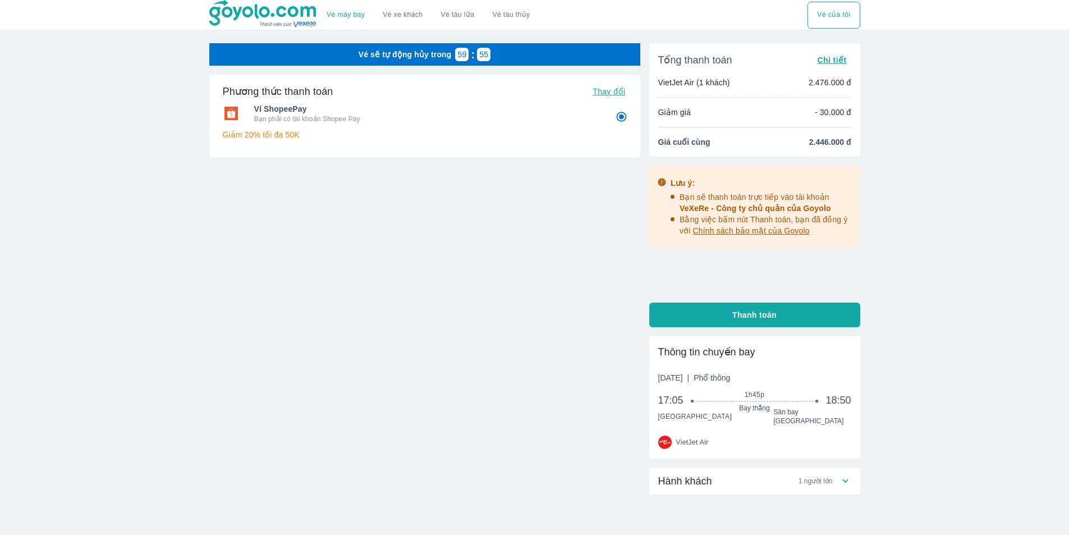
click at [705, 480] on div "Hành khách 1 người lớn" at bounding box center [754, 481] width 211 height 27
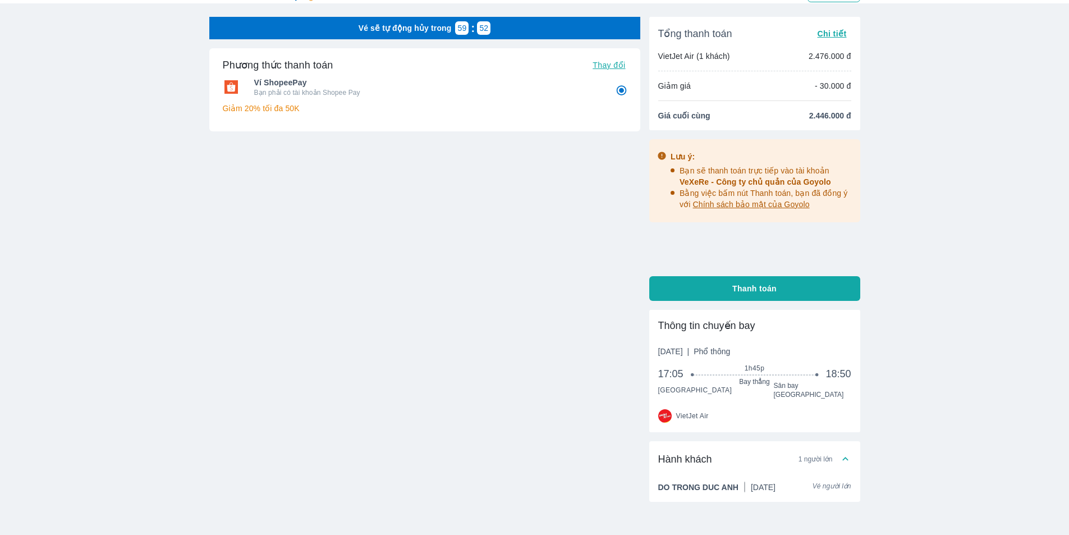
scroll to position [75, 0]
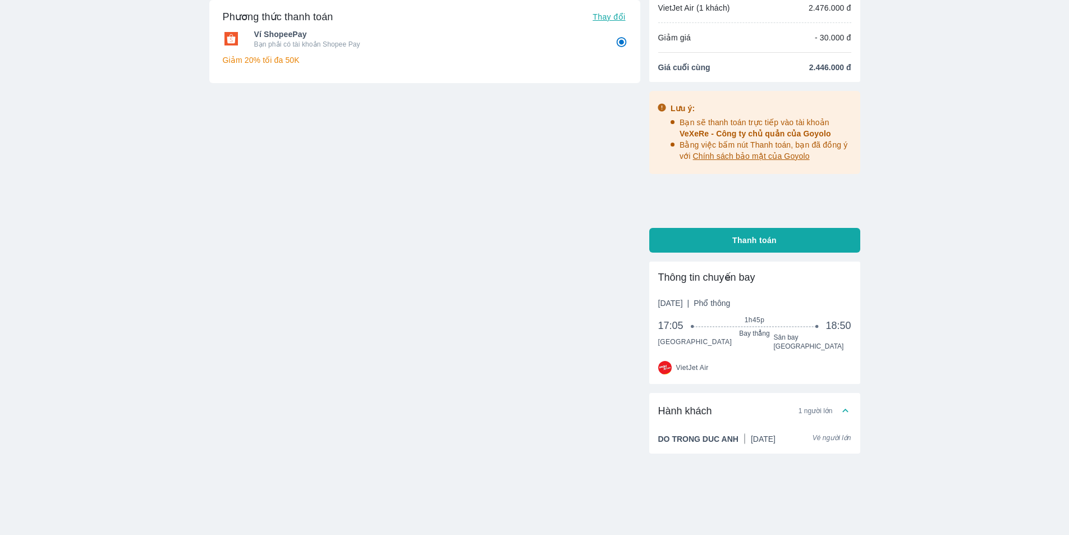
click at [735, 234] on button "Thanh toán" at bounding box center [754, 240] width 211 height 25
radio input "false"
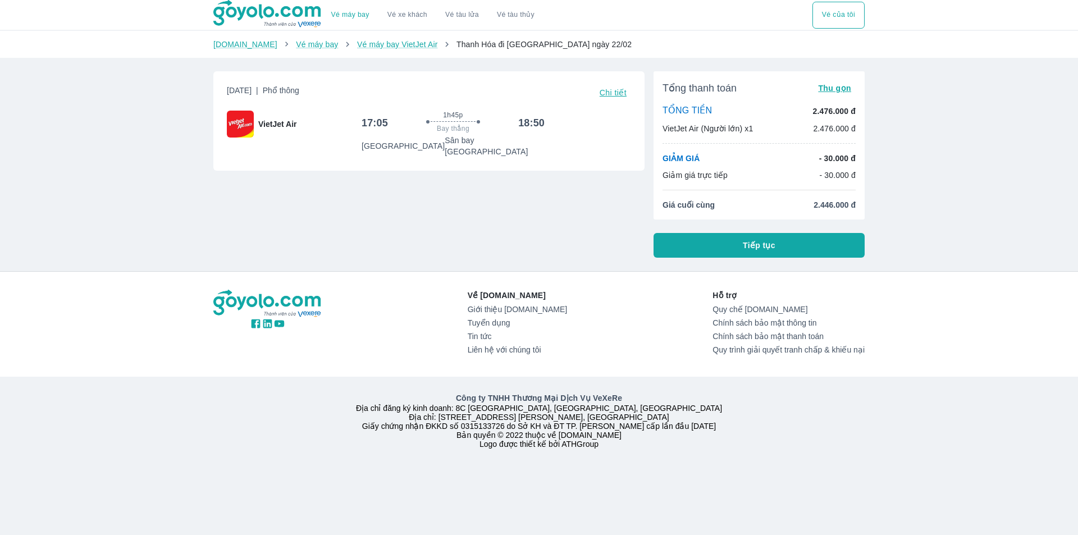
click at [762, 247] on span "Tiếp tục" at bounding box center [759, 245] width 33 height 11
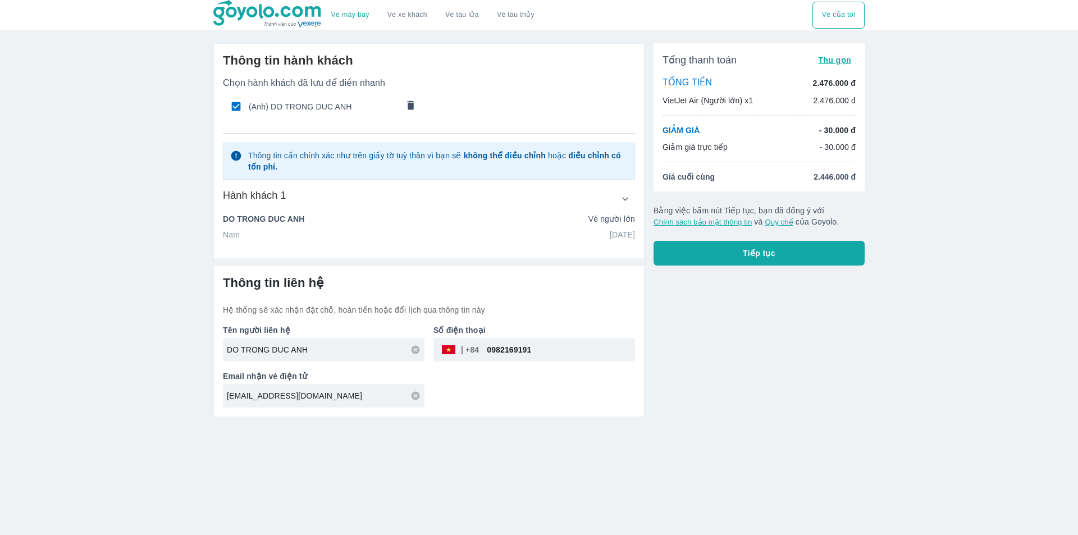
click at [407, 104] on icon "comments" at bounding box center [411, 105] width 12 height 12
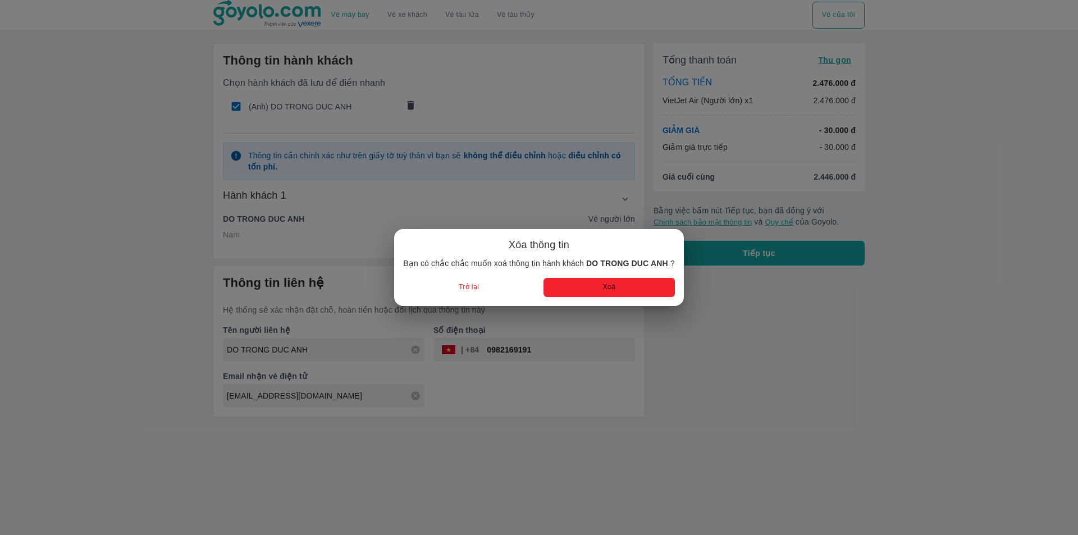
click at [573, 292] on button "Xoá" at bounding box center [608, 287] width 131 height 19
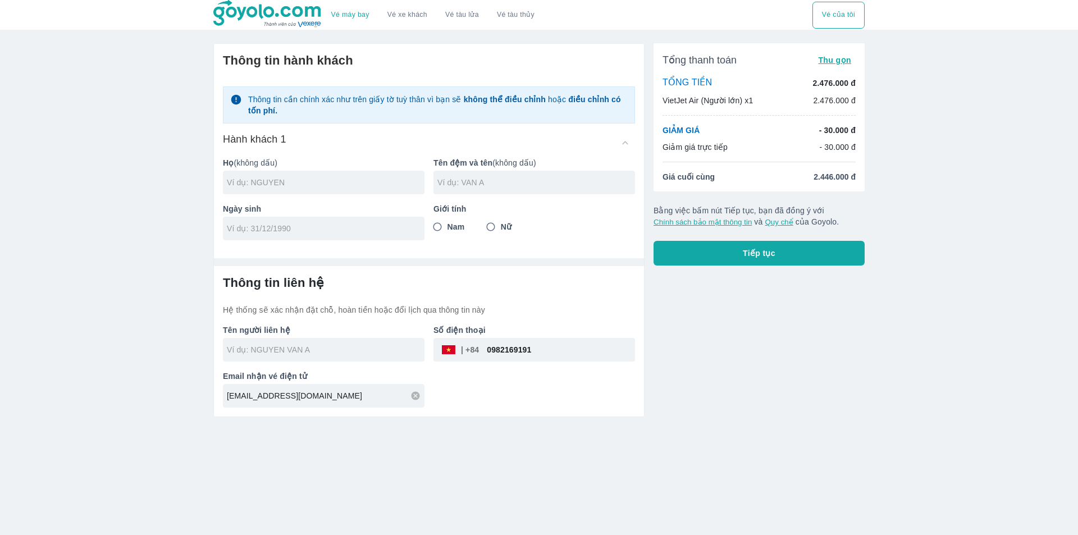
radio input "false"
click at [327, 182] on input "text" at bounding box center [326, 182] width 198 height 11
type input "DO"
type input "[PERSON_NAME]"
click at [269, 230] on input "tel" at bounding box center [320, 228] width 186 height 11
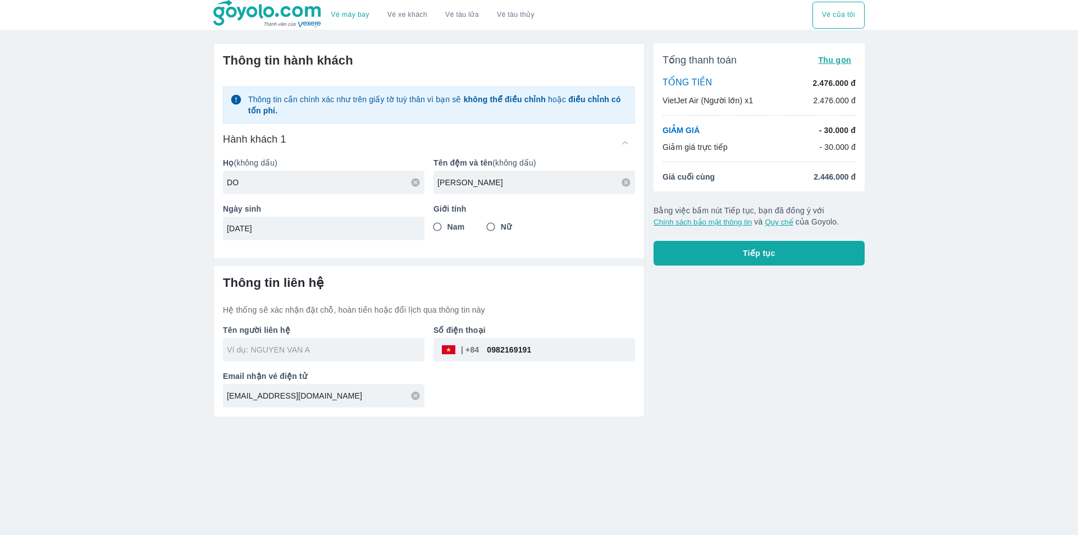
type input "[DATE]"
click at [497, 230] on input "Nữ" at bounding box center [491, 227] width 20 height 20
radio input "true"
click at [349, 343] on div at bounding box center [324, 350] width 202 height 24
type input "DO [PERSON_NAME]"
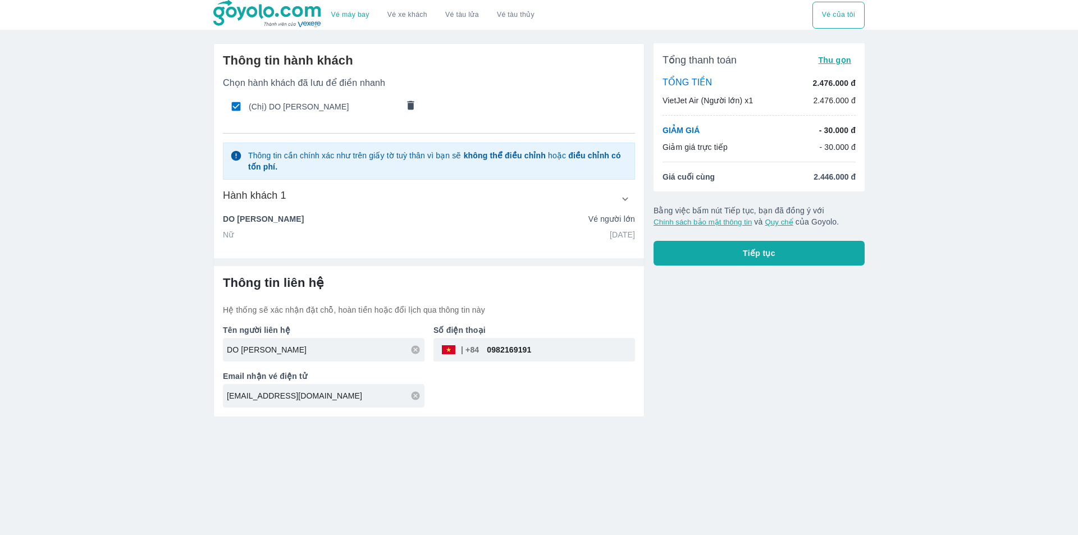
click at [690, 249] on button "Tiếp tục" at bounding box center [758, 253] width 211 height 25
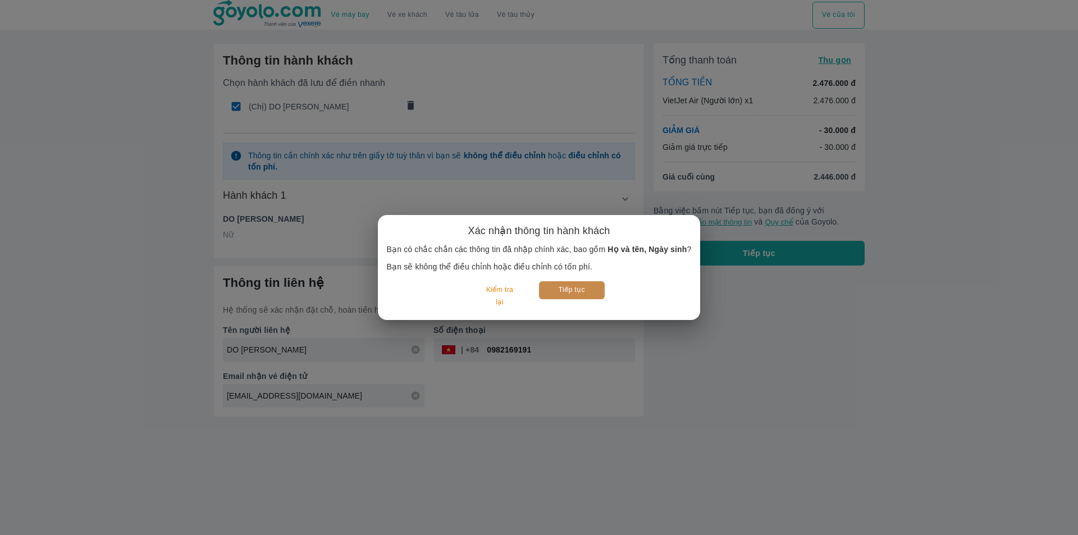
click at [581, 290] on button "Tiếp tục" at bounding box center [572, 289] width 66 height 17
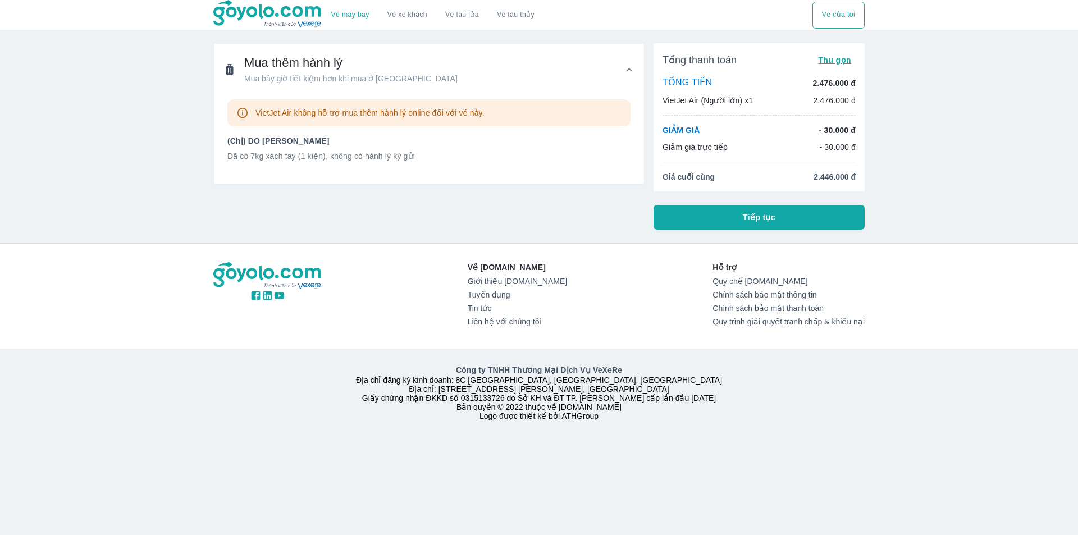
click at [725, 216] on button "Tiếp tục" at bounding box center [758, 217] width 211 height 25
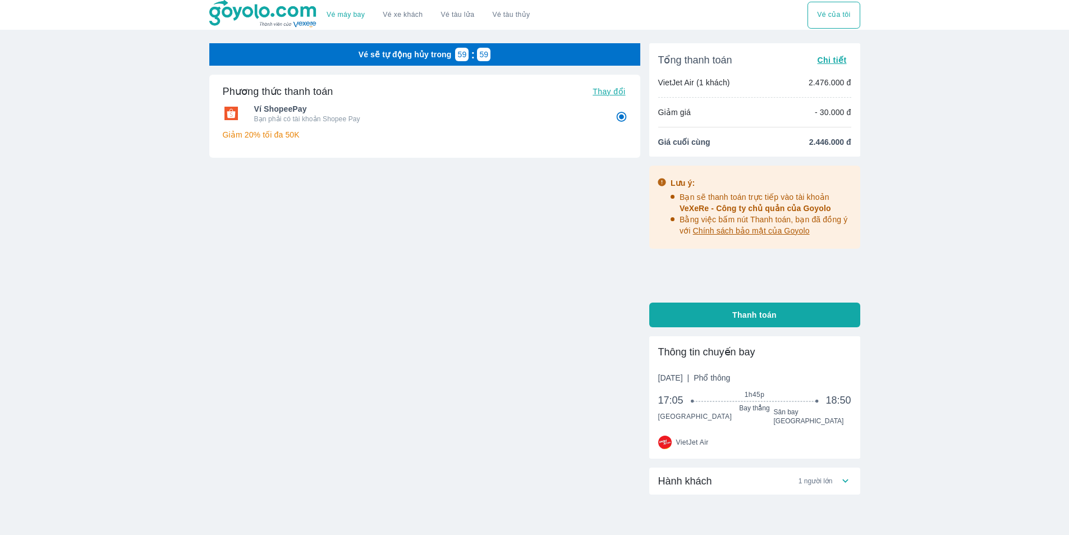
click at [697, 486] on div "Hành khách 1 người lớn" at bounding box center [754, 481] width 211 height 27
click at [733, 318] on span "Thanh toán" at bounding box center [755, 314] width 44 height 11
radio input "false"
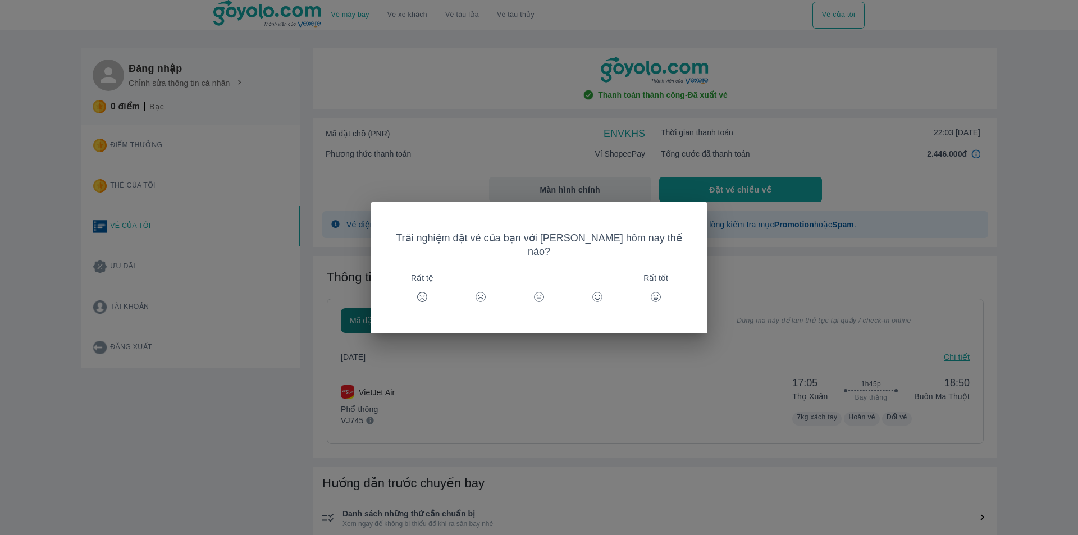
click at [808, 304] on div "Trải nghiệm đặt vé của bạn với Goyolo hôm nay thế nào? Rất tệ Rất tốt" at bounding box center [539, 267] width 1078 height 535
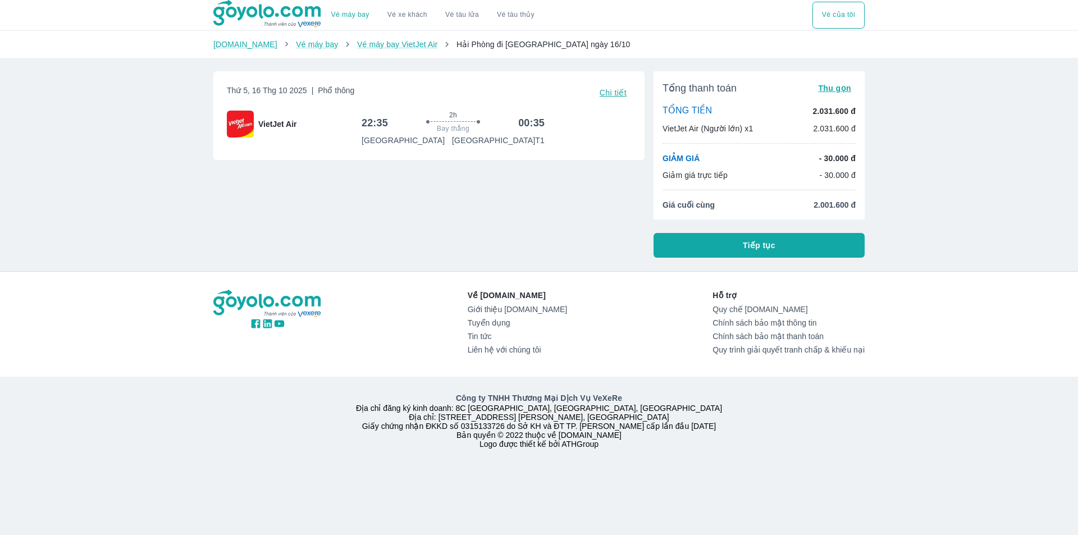
drag, startPoint x: 200, startPoint y: 431, endPoint x: 626, endPoint y: 254, distance: 460.8
click at [221, 423] on div "Công ty TNHH Thương Mại Dịch Vụ VeXeRe Địa chỉ đăng ký kinh doanh: 8C [GEOGRAPH…" at bounding box center [539, 421] width 1078 height 88
click at [721, 260] on div "Vé máy bay Vé xe khách Vé tàu lửa Vé tàu thủy Vé của tôi [DOMAIN_NAME] Vé máy b…" at bounding box center [539, 267] width 1078 height 535
click at [729, 244] on button "Tiếp tục" at bounding box center [758, 245] width 211 height 25
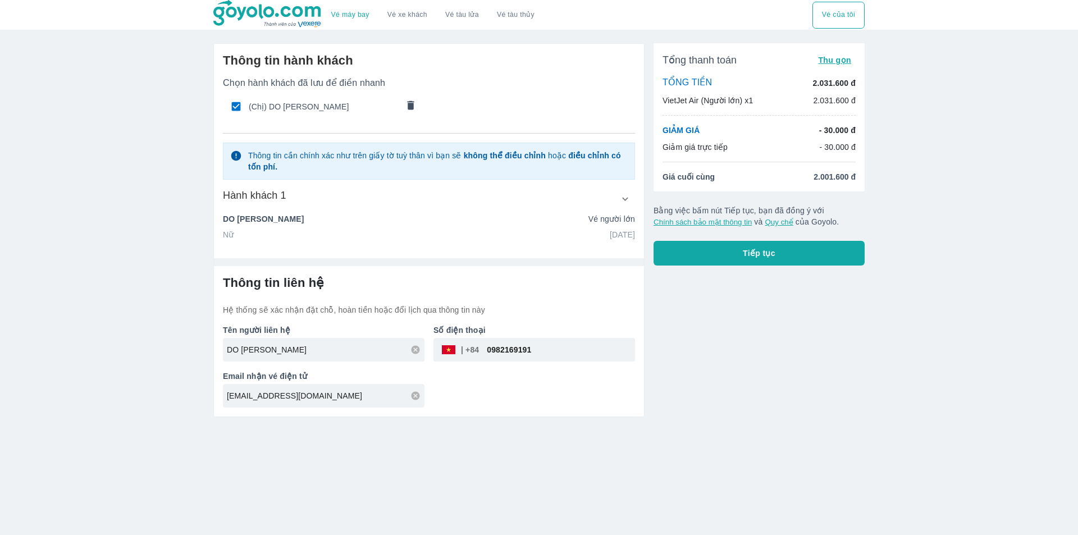
click at [405, 110] on icon "comments" at bounding box center [411, 105] width 12 height 12
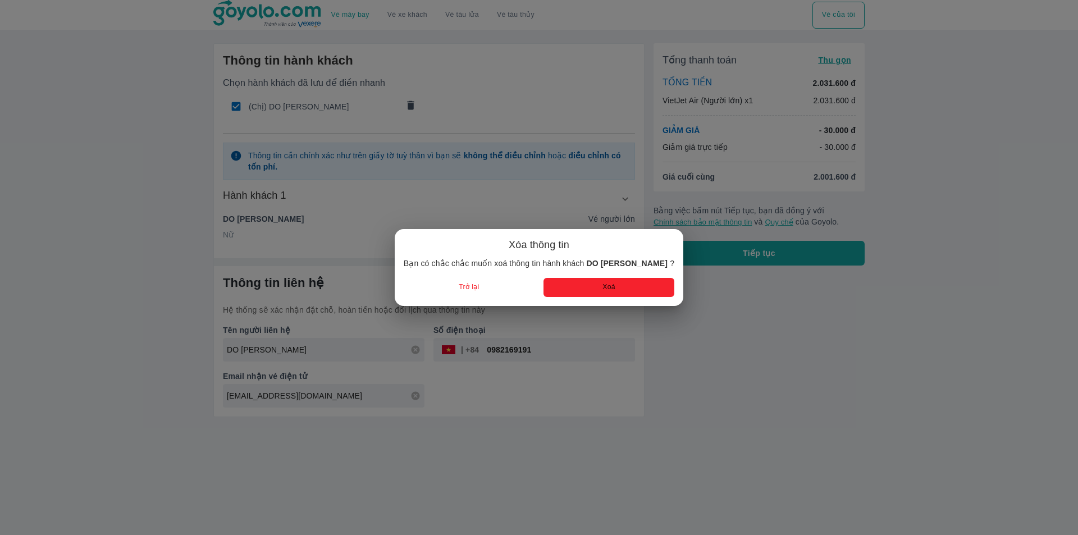
click at [571, 293] on button "Xoá" at bounding box center [608, 287] width 131 height 19
radio input "false"
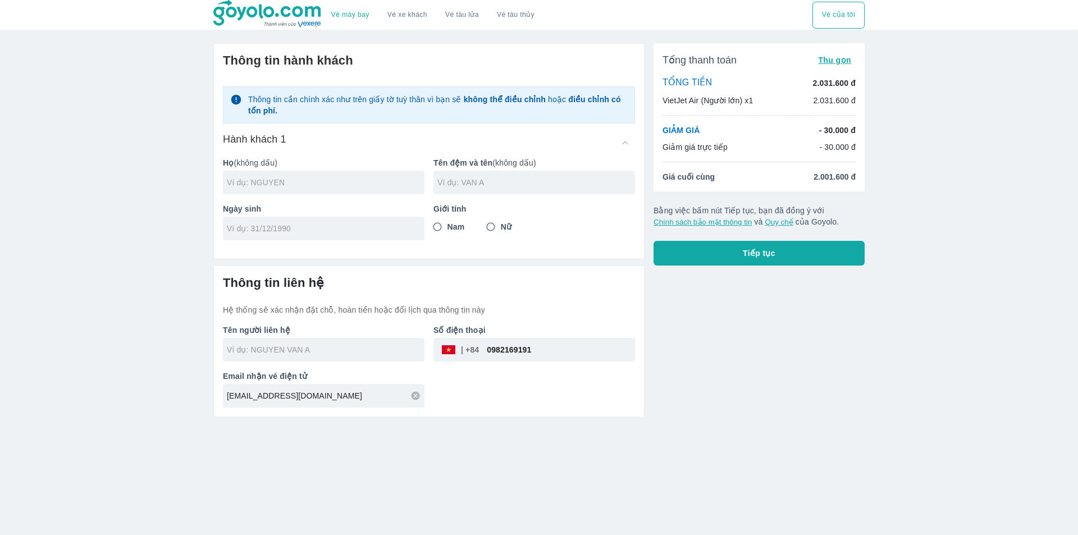
click at [305, 180] on input "text" at bounding box center [326, 182] width 198 height 11
type input "NGUYEN"
type input "VAN CUA"
click at [282, 225] on input "tel" at bounding box center [320, 228] width 186 height 11
type input "01/01/1984"
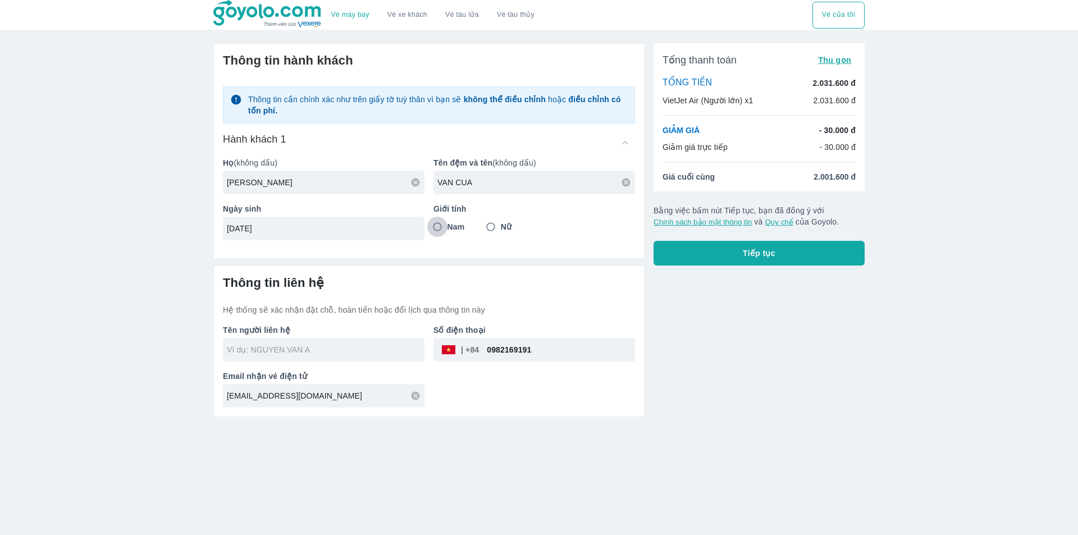
click at [447, 231] on input "Nam" at bounding box center [437, 227] width 20 height 20
radio input "true"
click at [549, 359] on input "0982169191" at bounding box center [557, 349] width 156 height 27
type input "NGUYEN VAN CUA"
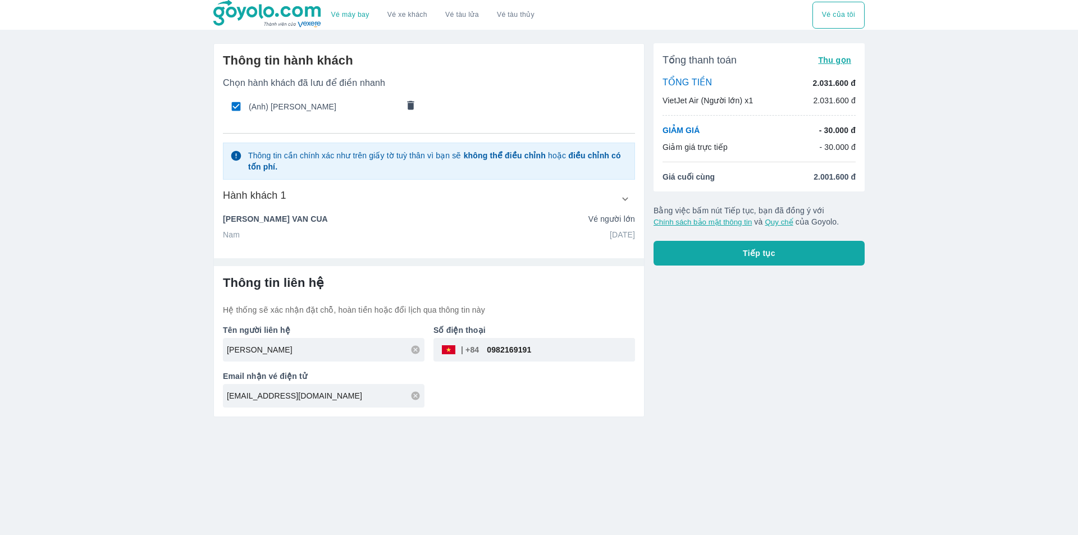
paste input "74224168"
type input "0974224168"
click at [689, 337] on div "Tổng thanh toán Thu gọn TỔNG TIỀN 2.031.600 đ VietJet Air (Người lớn) x1 2.031.…" at bounding box center [754, 225] width 220 height 383
click at [753, 255] on span "Tiếp tục" at bounding box center [759, 253] width 33 height 11
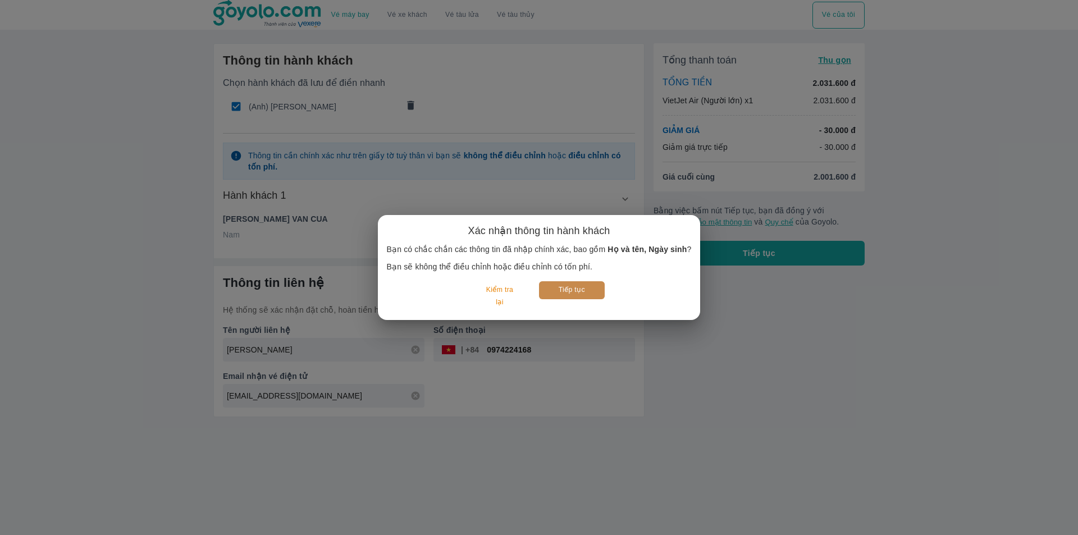
click at [592, 289] on button "Tiếp tục" at bounding box center [572, 289] width 66 height 17
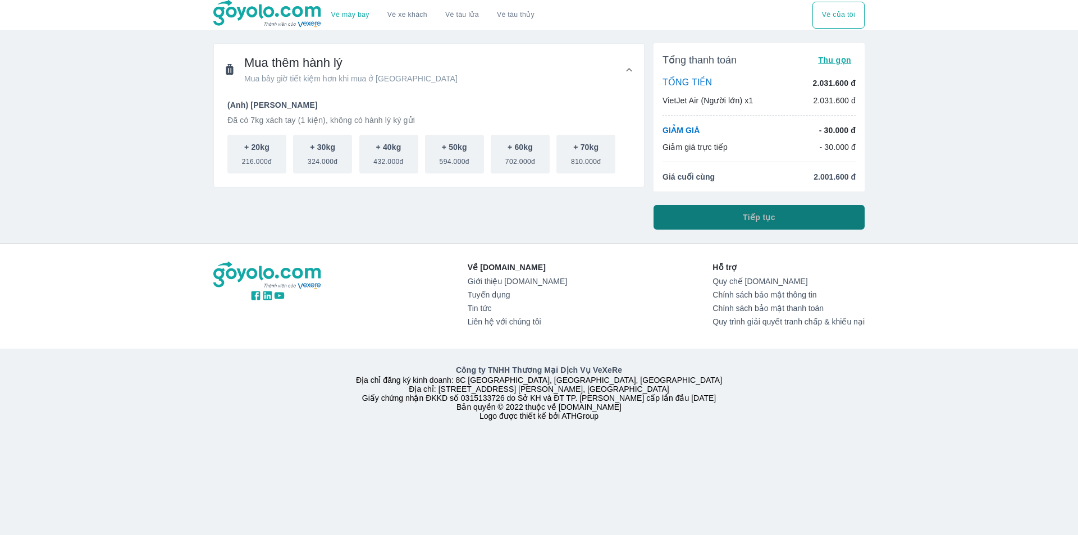
click at [757, 225] on button "Tiếp tục" at bounding box center [758, 217] width 211 height 25
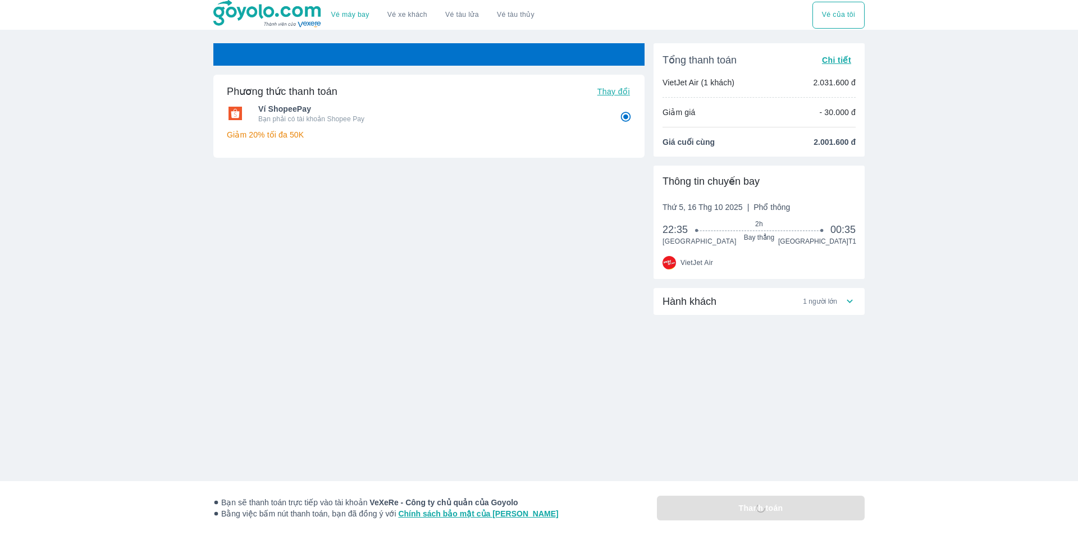
radio input "false"
click at [711, 307] on span "Hành khách" at bounding box center [689, 301] width 54 height 13
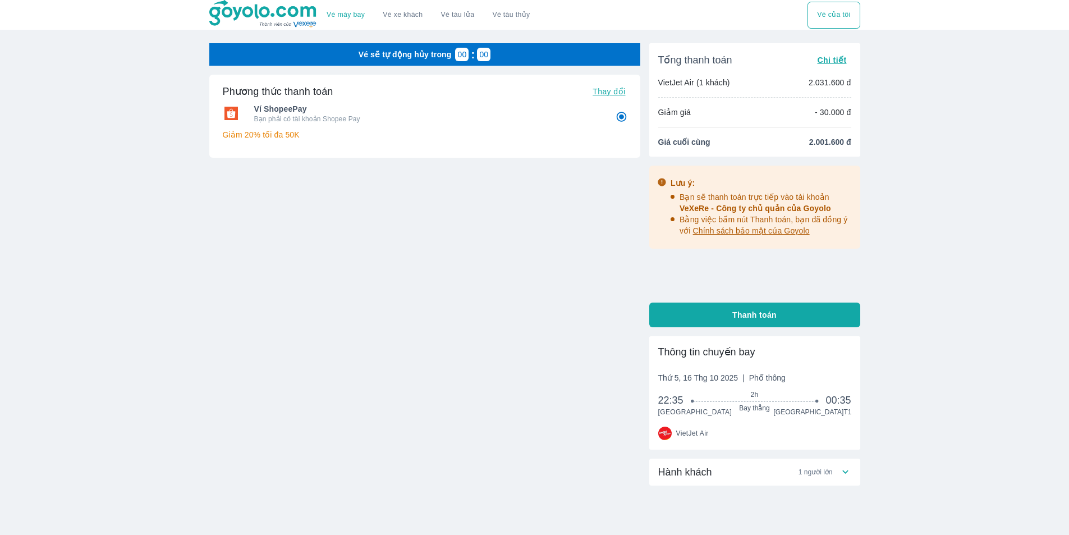
click at [716, 481] on div "Hành khách 1 người lớn" at bounding box center [754, 472] width 211 height 27
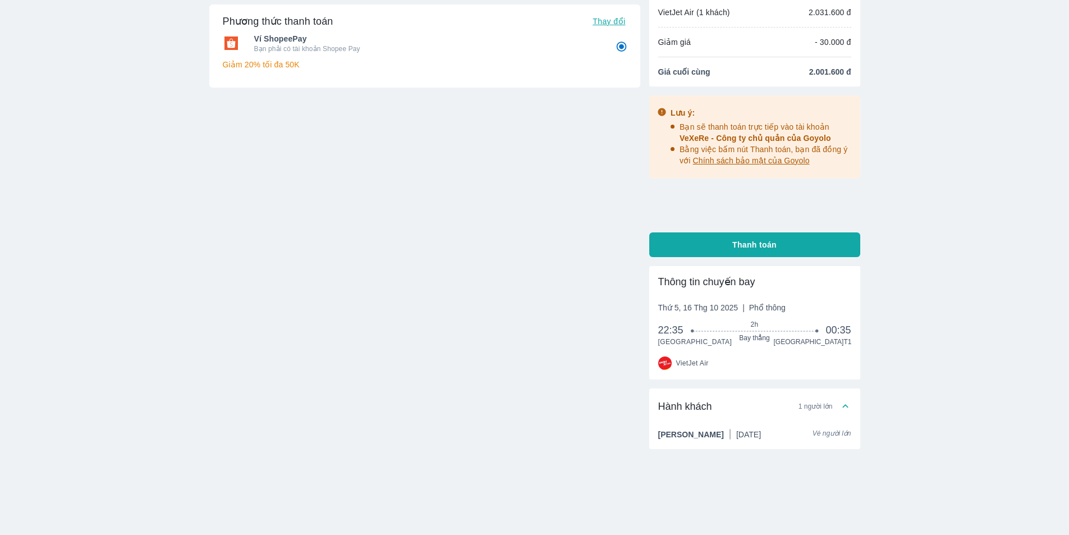
scroll to position [75, 0]
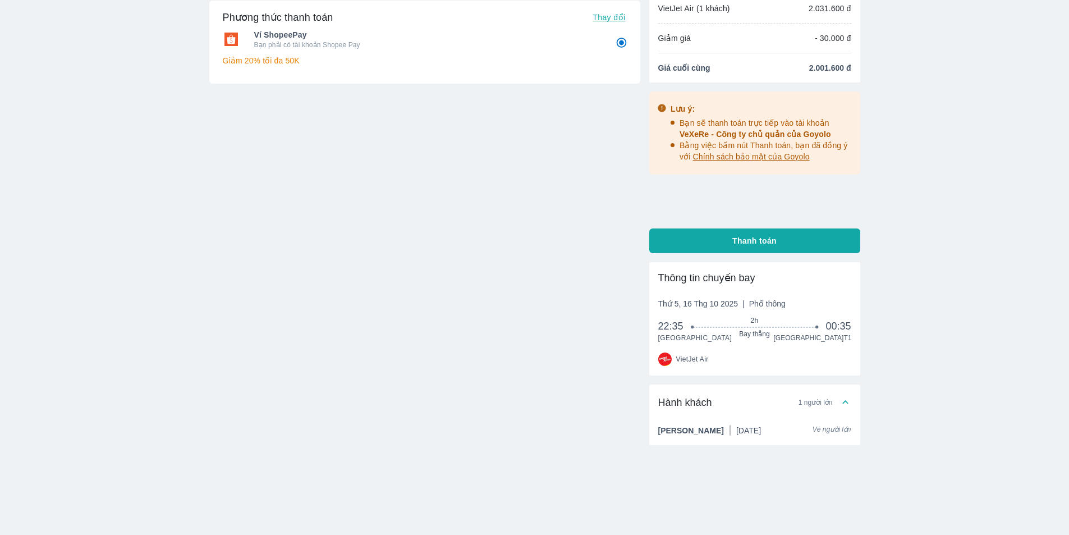
click at [713, 245] on button "Thanh toán" at bounding box center [754, 240] width 211 height 25
radio input "false"
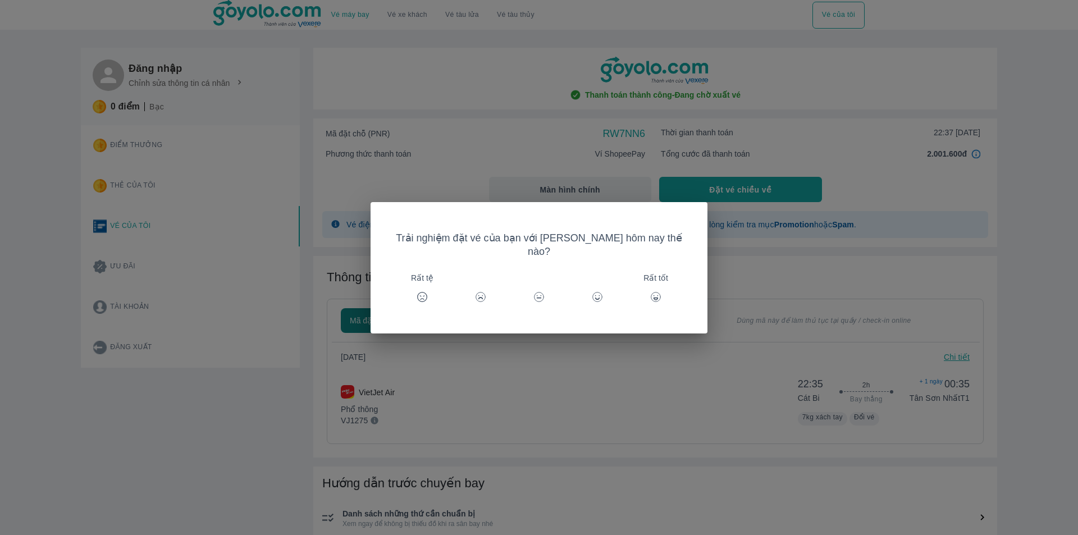
click at [565, 134] on div "Trải nghiệm đặt vé của bạn với [PERSON_NAME] hôm nay thế nào? Rất tệ Rất tốt" at bounding box center [539, 267] width 1078 height 535
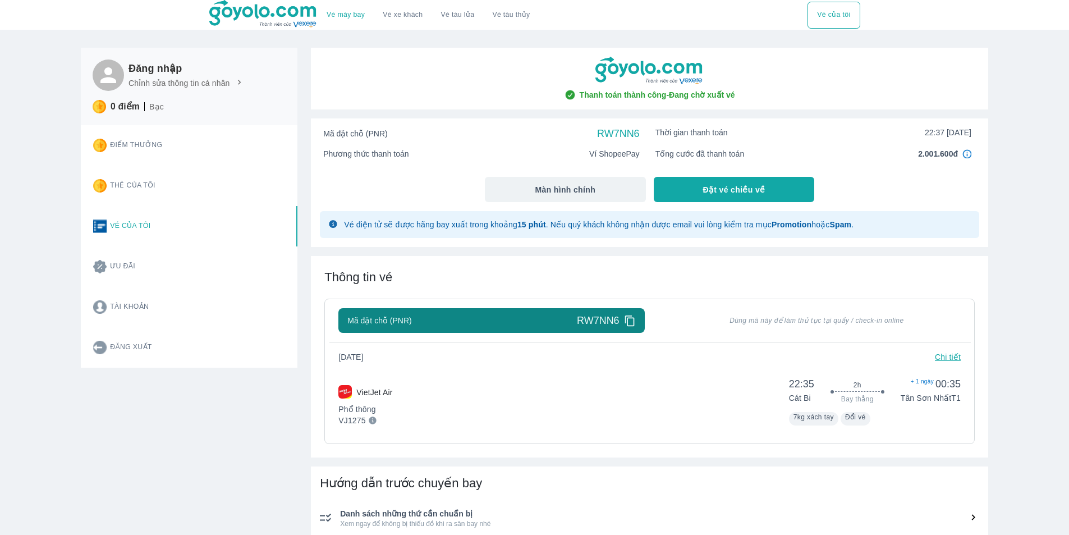
scroll to position [337, 0]
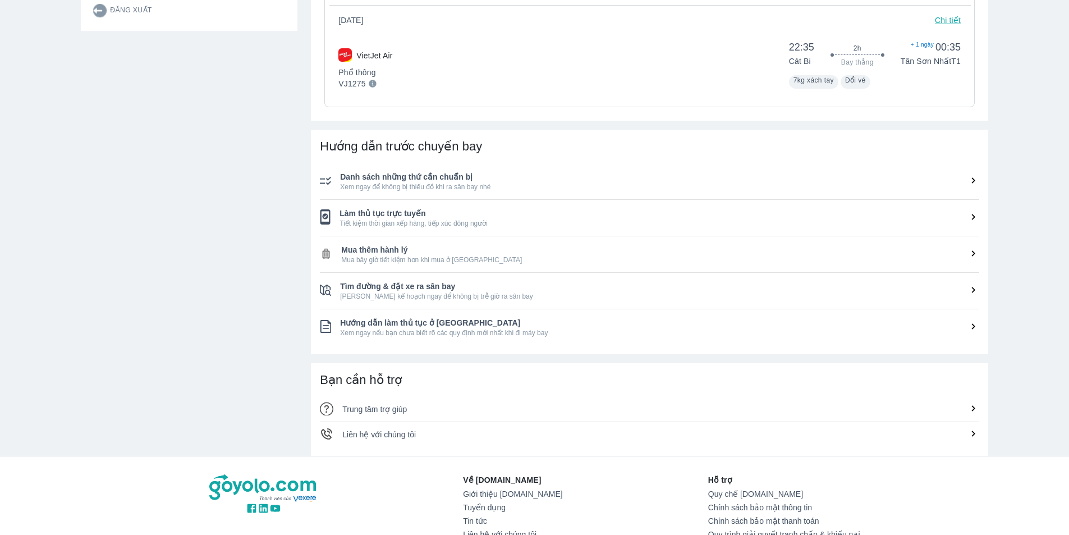
click at [362, 441] on li "Liên hệ với chúng tôi" at bounding box center [650, 434] width 660 height 25
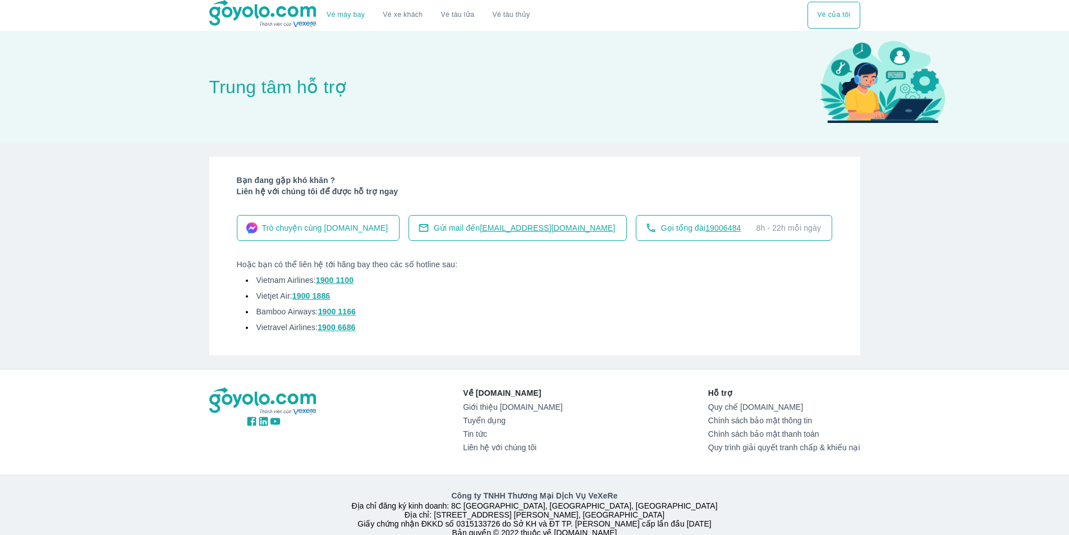
click at [319, 223] on span "Trò chuyện cùng [DOMAIN_NAME]" at bounding box center [325, 227] width 126 height 11
click at [827, 16] on button "Vé của tôi" at bounding box center [834, 15] width 52 height 27
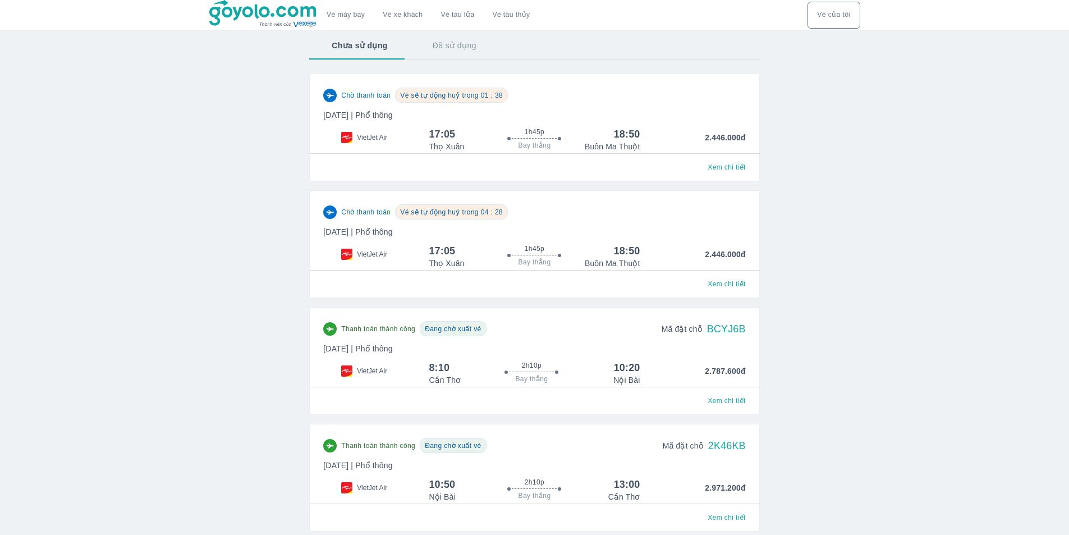
click at [459, 43] on button "Đã sử dụng" at bounding box center [454, 45] width 89 height 29
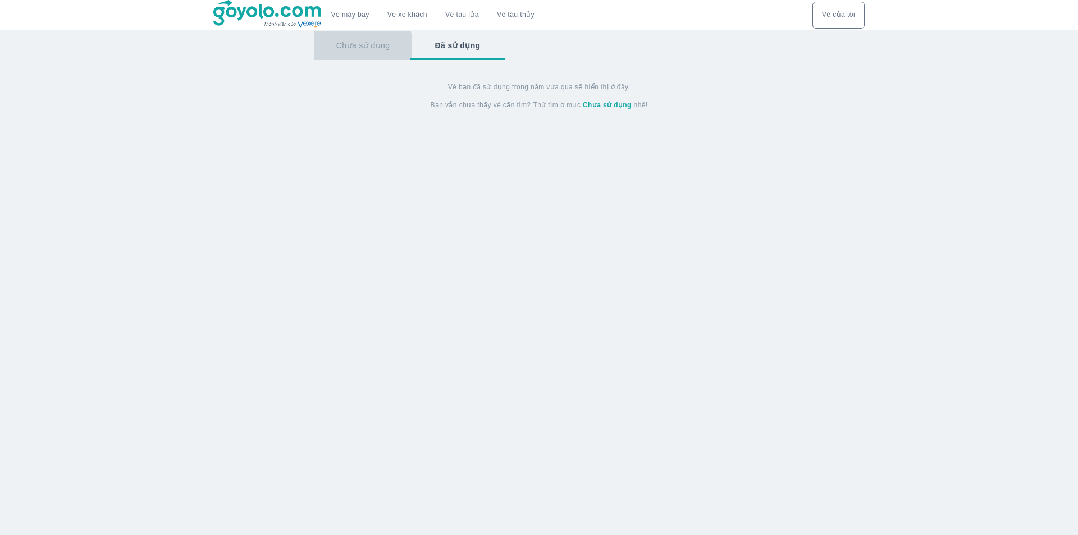
click at [353, 47] on button "Chưa sử dụng" at bounding box center [363, 45] width 99 height 29
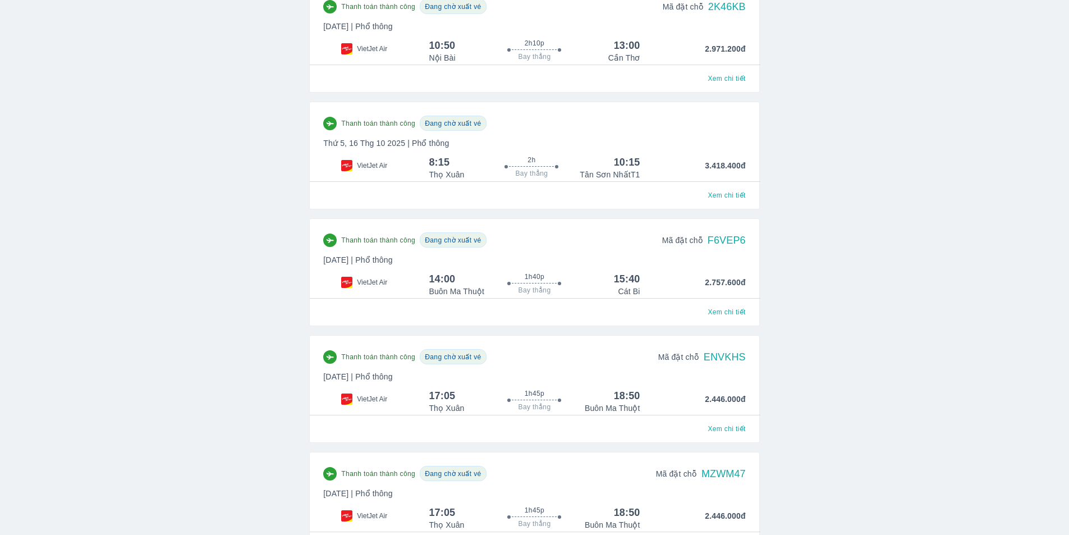
scroll to position [193, 0]
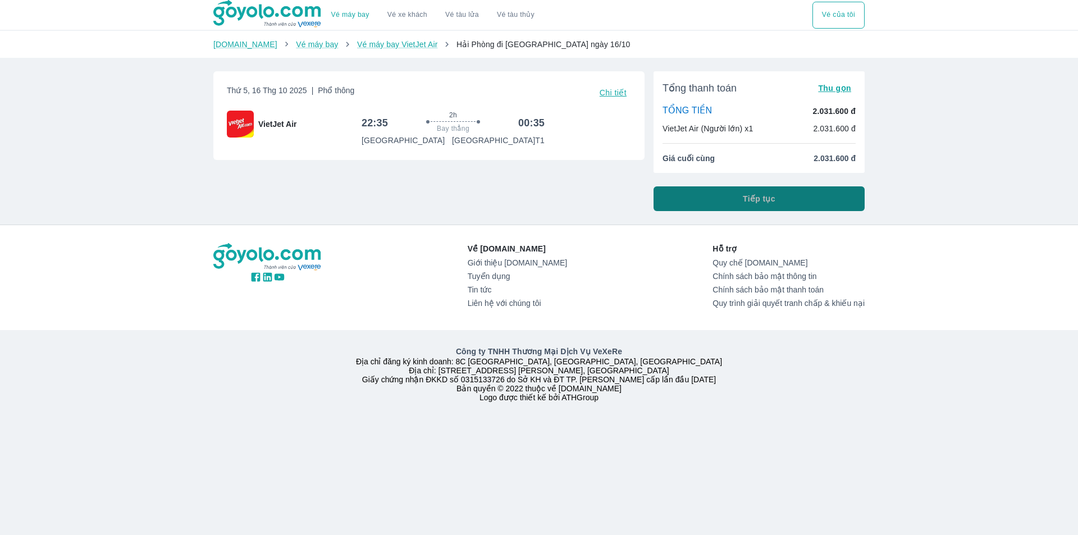
click at [751, 196] on span "Tiếp tục" at bounding box center [759, 198] width 33 height 11
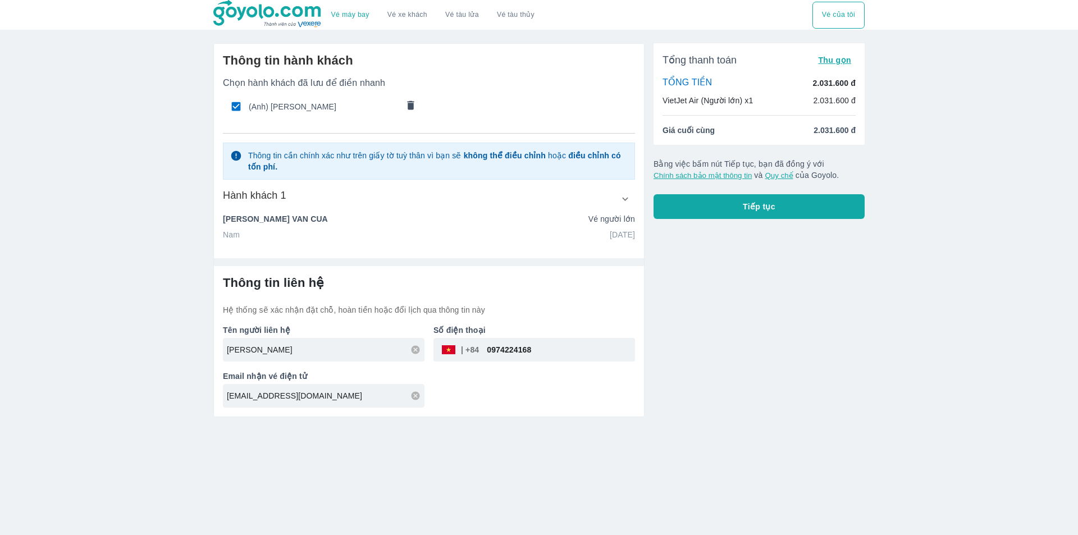
click at [723, 207] on button "Tiếp tục" at bounding box center [758, 206] width 211 height 25
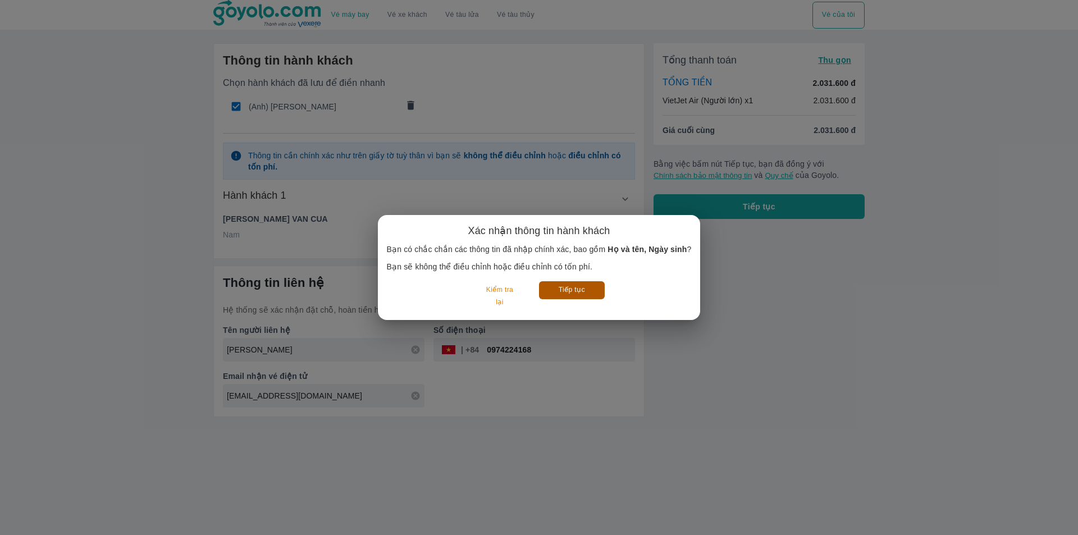
click at [565, 291] on button "Tiếp tục" at bounding box center [572, 289] width 66 height 17
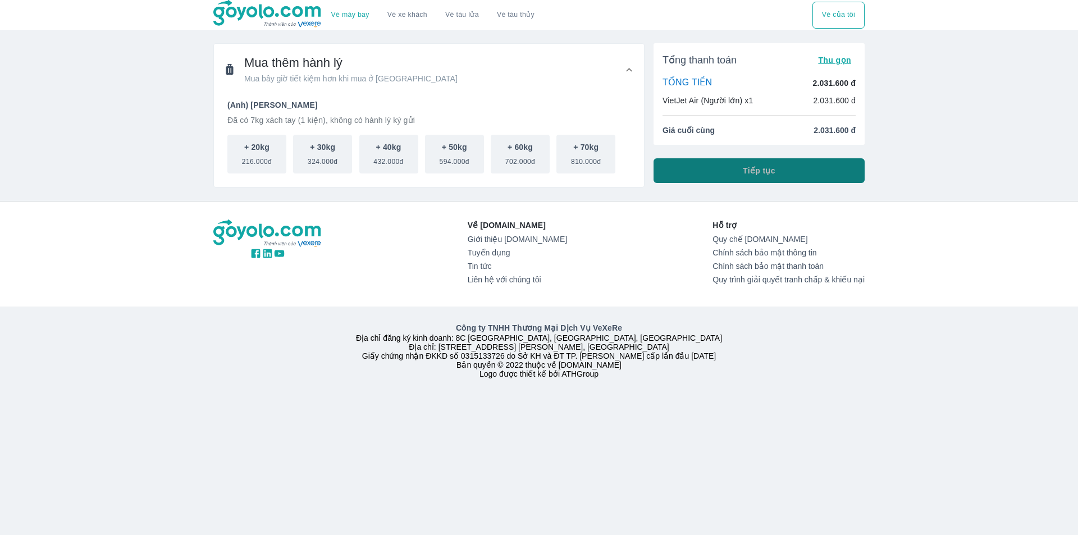
click at [713, 170] on button "Tiếp tục" at bounding box center [758, 170] width 211 height 25
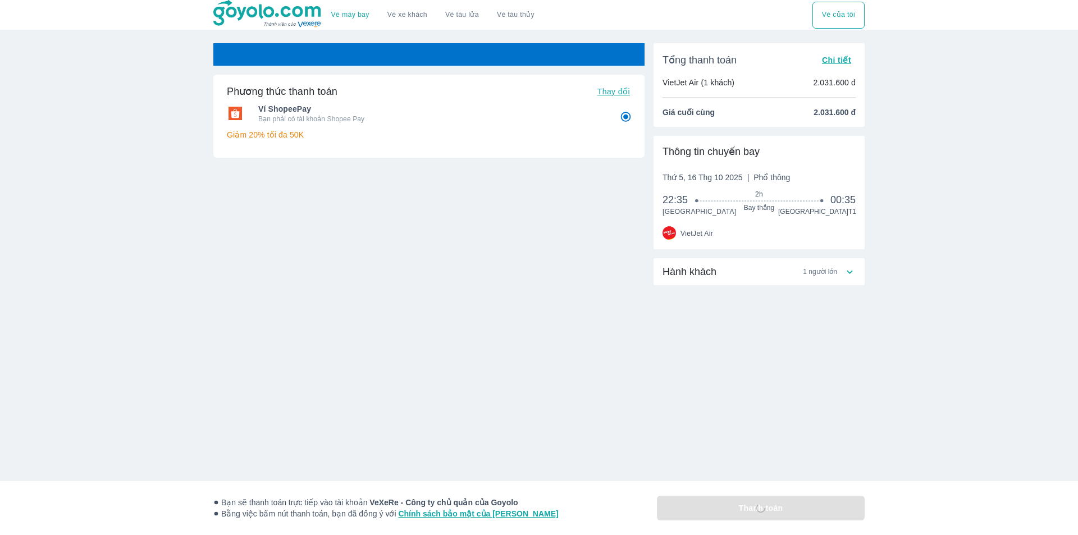
radio input "false"
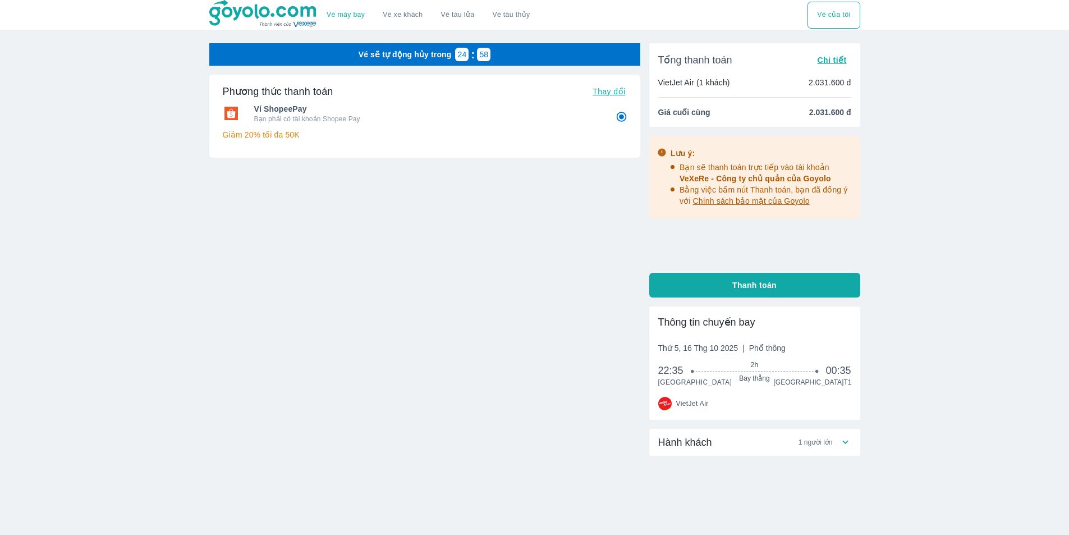
click at [686, 448] on span "Hành khách" at bounding box center [685, 442] width 54 height 13
click at [698, 286] on button "Thanh toán" at bounding box center [754, 285] width 211 height 25
radio input "false"
